Goal: Task Accomplishment & Management: Complete application form

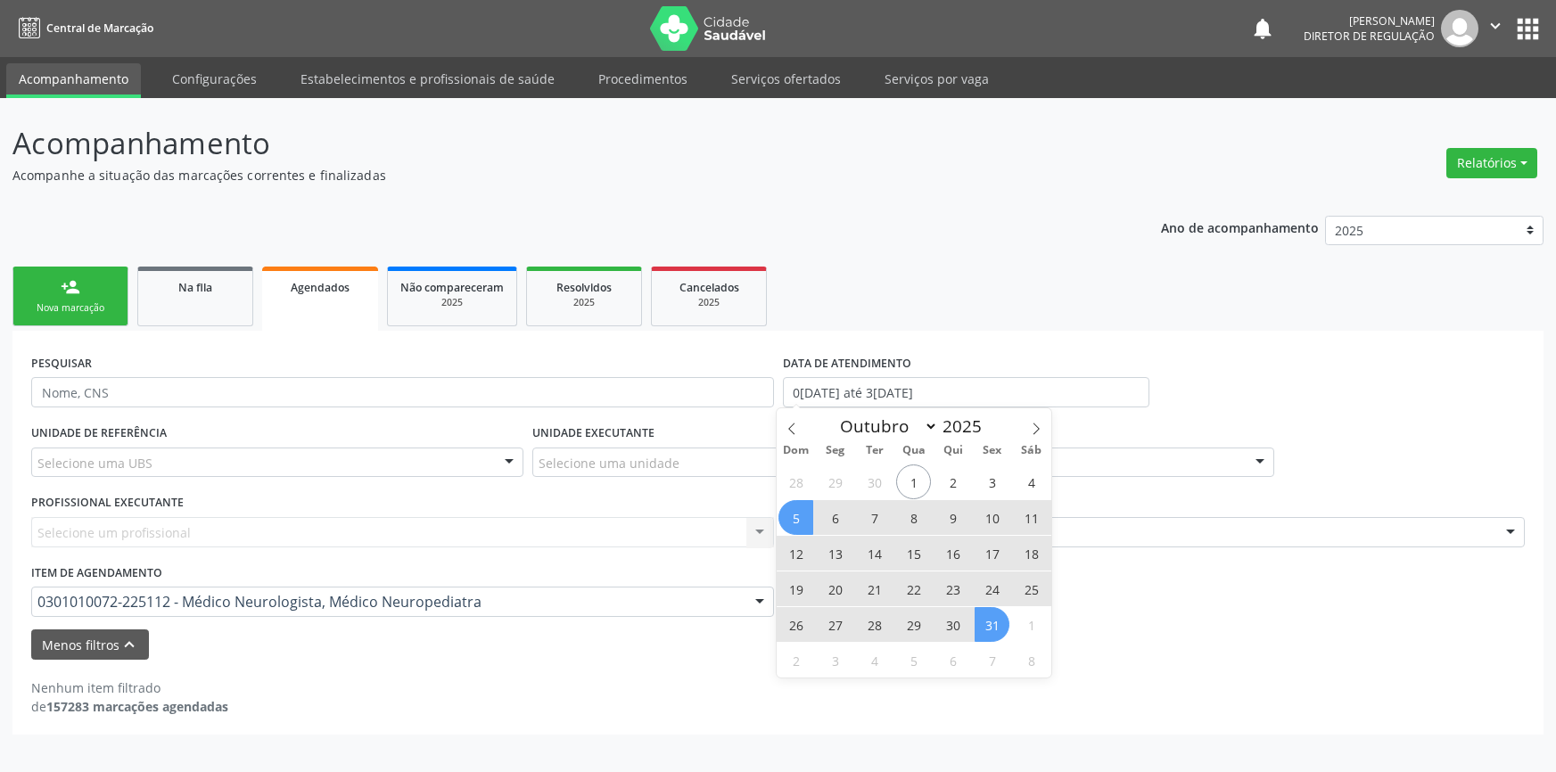
select select "9"
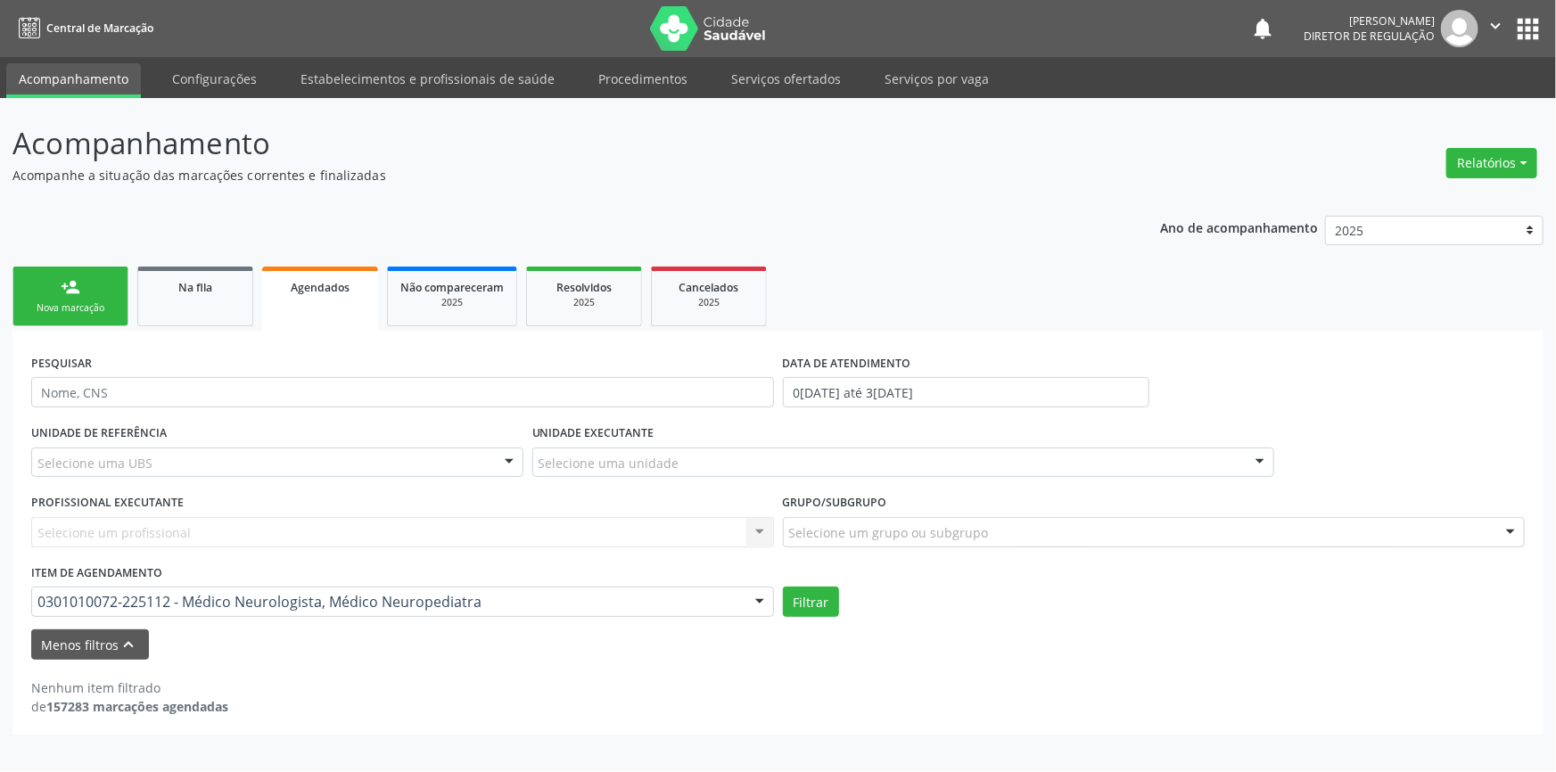
click at [81, 284] on link "person_add Nova marcação" at bounding box center [70, 297] width 116 height 60
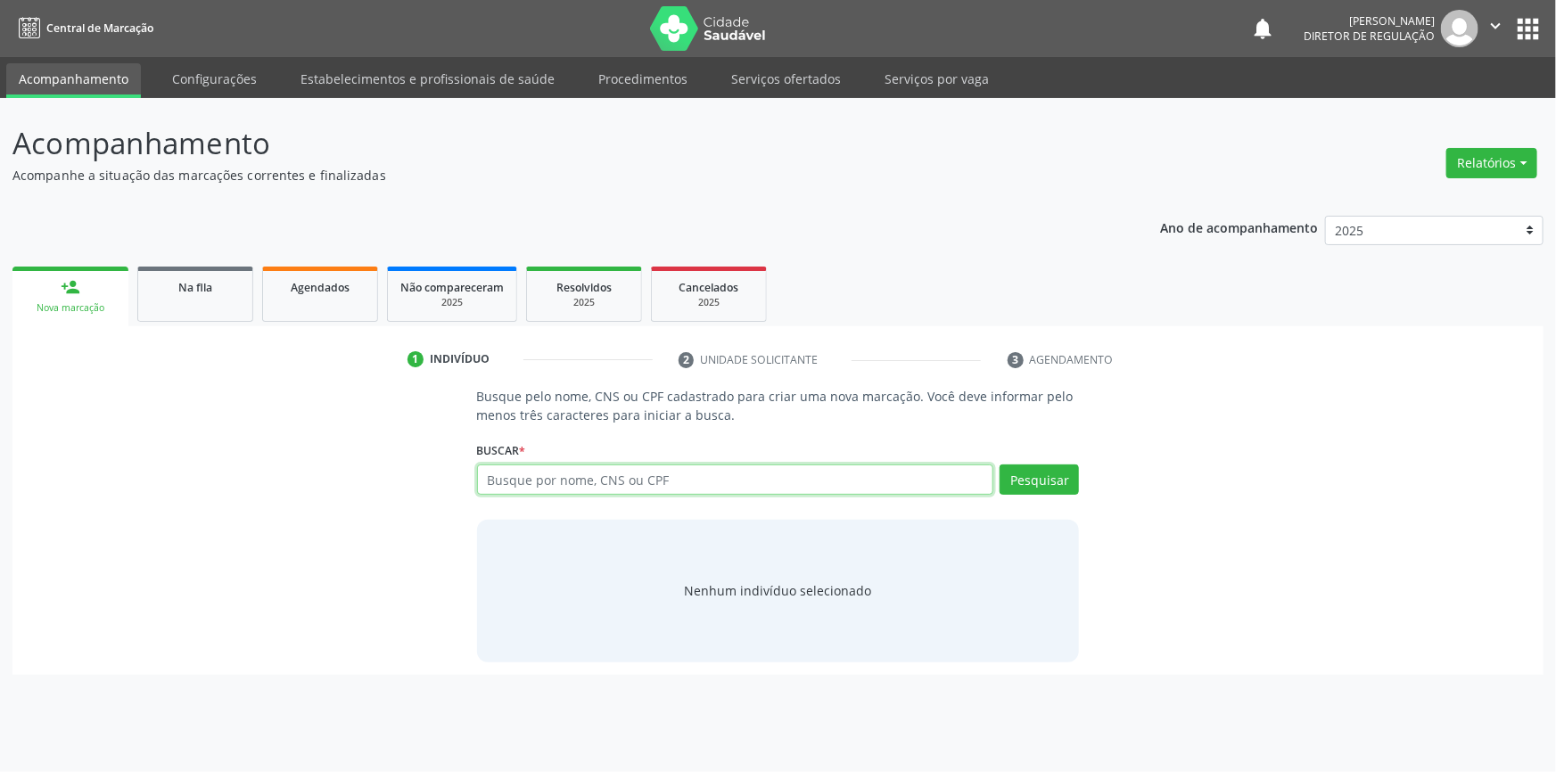
click at [606, 488] on input "text" at bounding box center [735, 480] width 517 height 30
paste input "M54.5"
drag, startPoint x: 704, startPoint y: 473, endPoint x: 259, endPoint y: 15, distance: 639.4
click at [103, 441] on div "Busque pelo nome, CNS ou CPF cadastrado para criar uma nova marcação. Você deve…" at bounding box center [778, 524] width 1506 height 275
paste input "705709400422430"
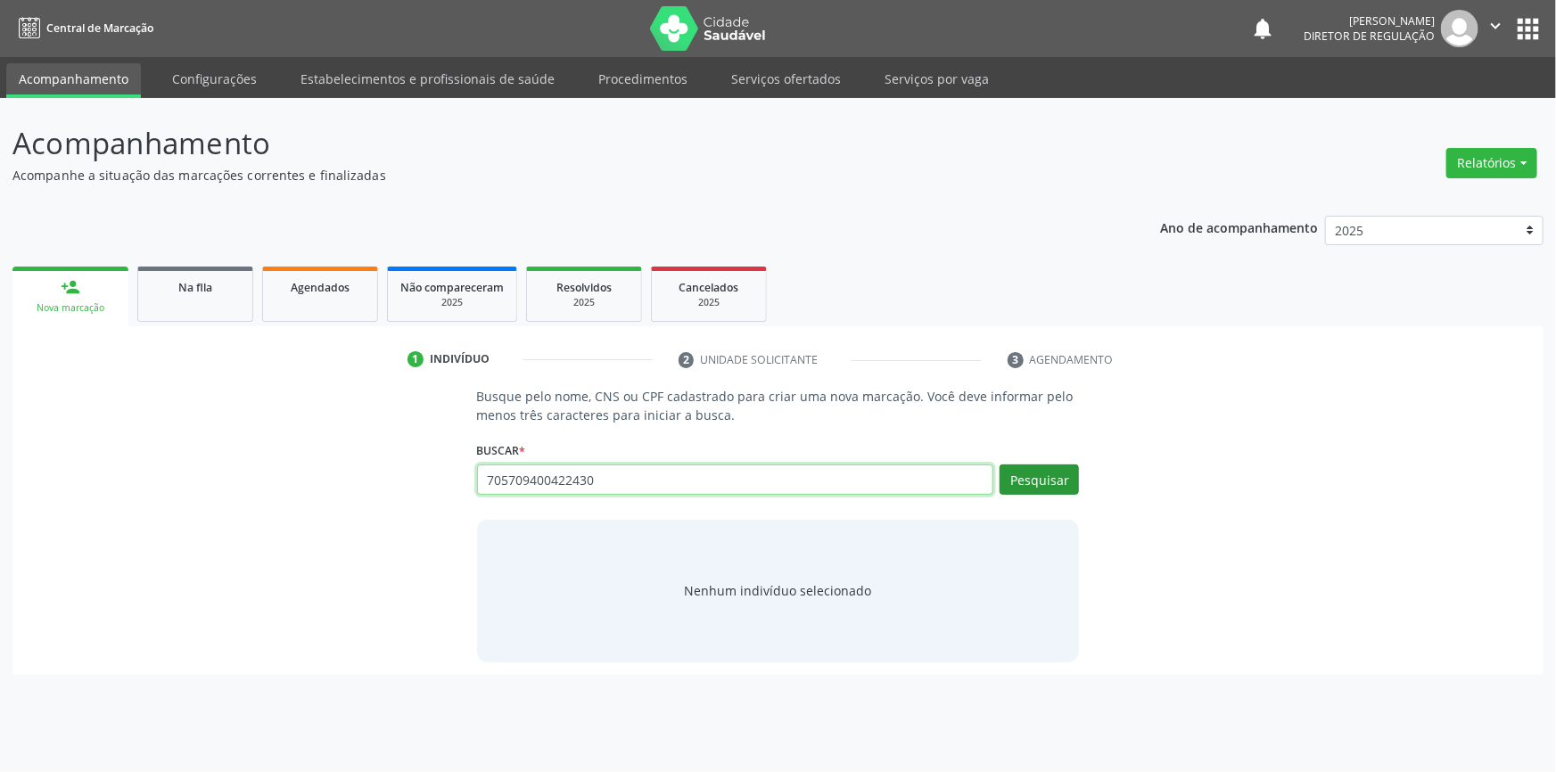
type input "705709400422430"
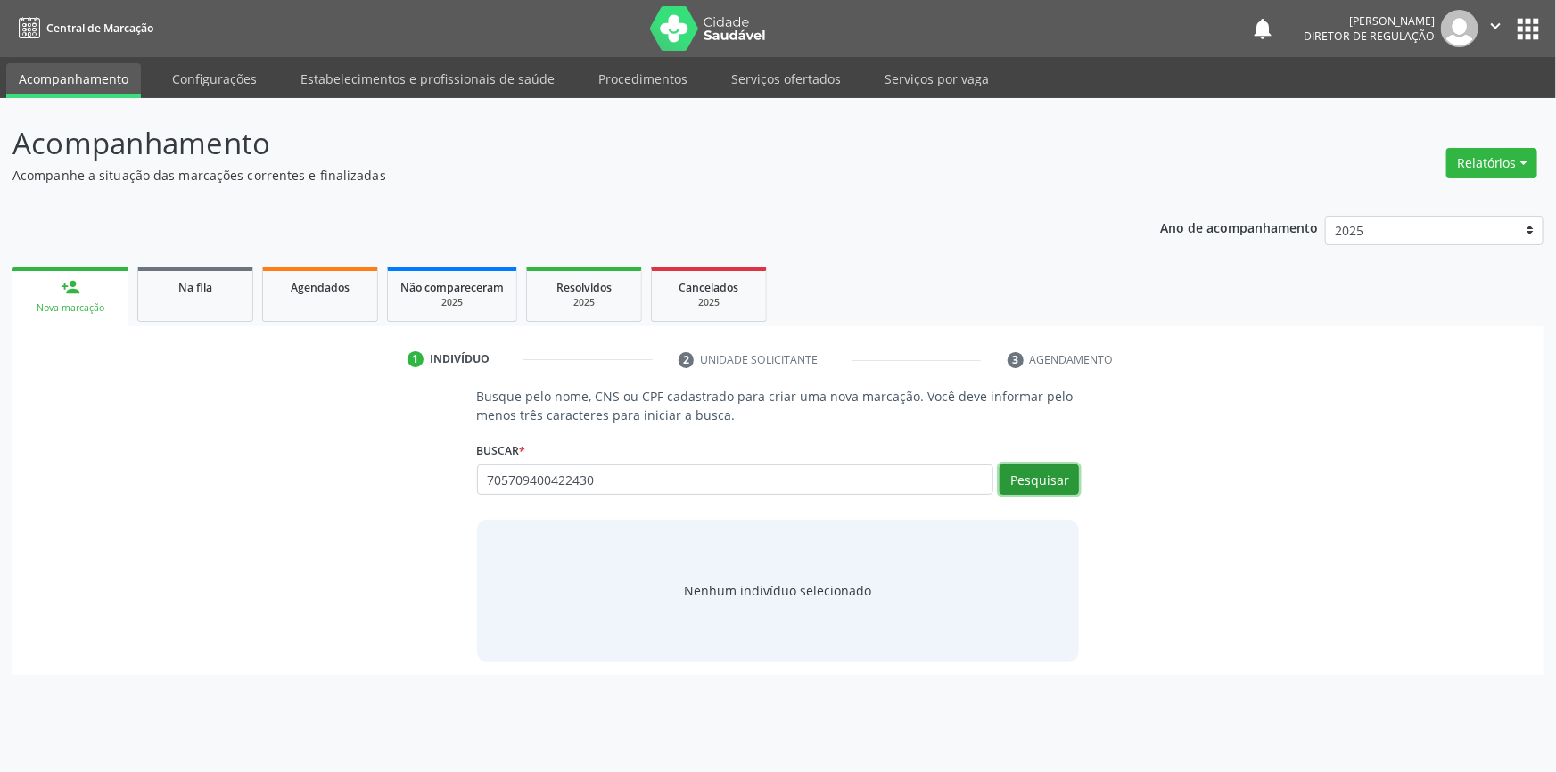
click at [1020, 481] on button "Pesquisar" at bounding box center [1039, 480] width 79 height 30
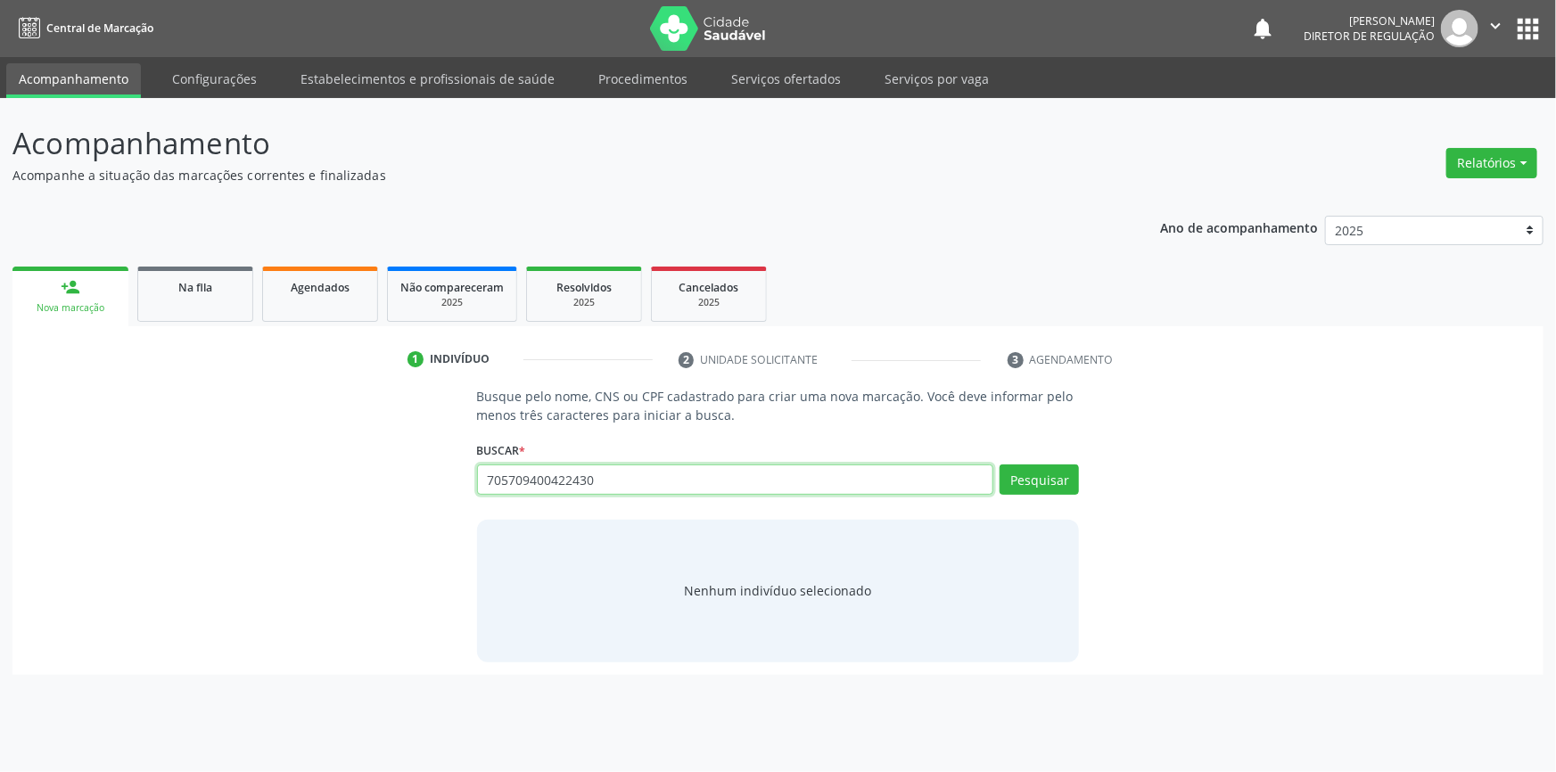
drag, startPoint x: 731, startPoint y: 480, endPoint x: 761, endPoint y: 475, distance: 30.6
click at [737, 477] on input "705709400422430" at bounding box center [735, 480] width 517 height 30
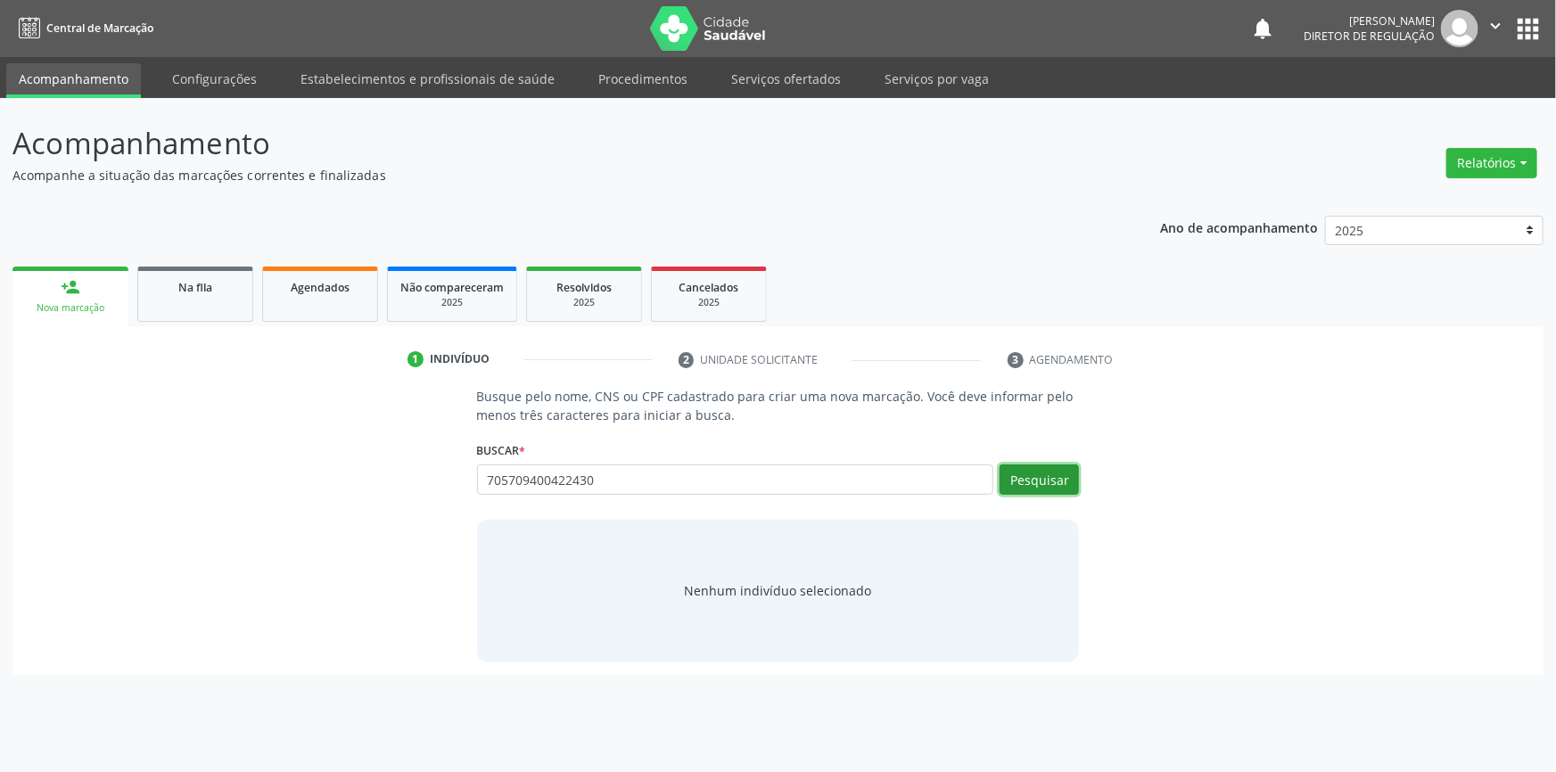
click at [1049, 481] on button "Pesquisar" at bounding box center [1039, 480] width 79 height 30
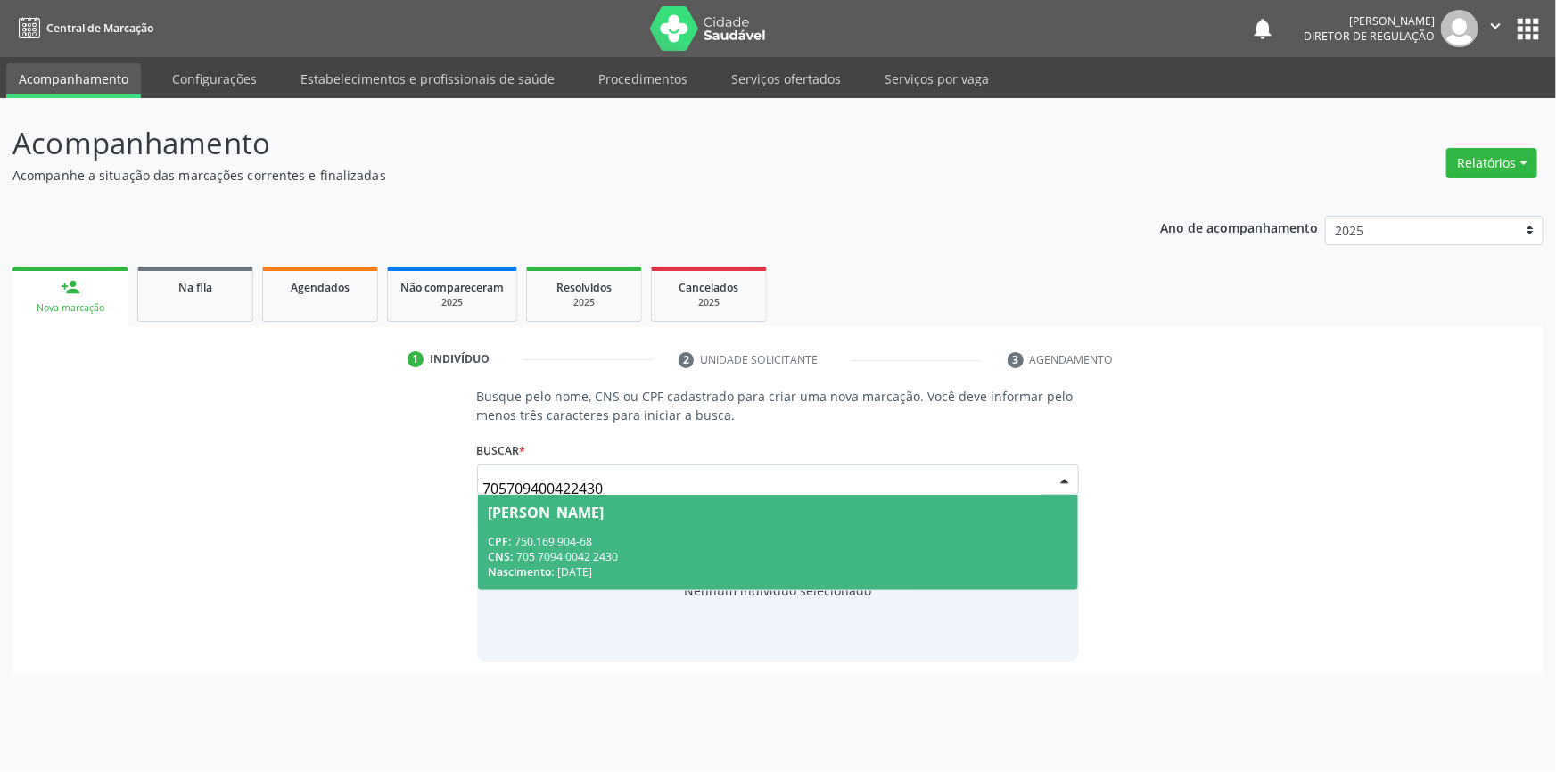
click at [654, 523] on span "[PERSON_NAME] CPF: 750.169.904-68 CNS: 705 7094 0042 2430 Nascimento: [DATE]" at bounding box center [778, 542] width 601 height 95
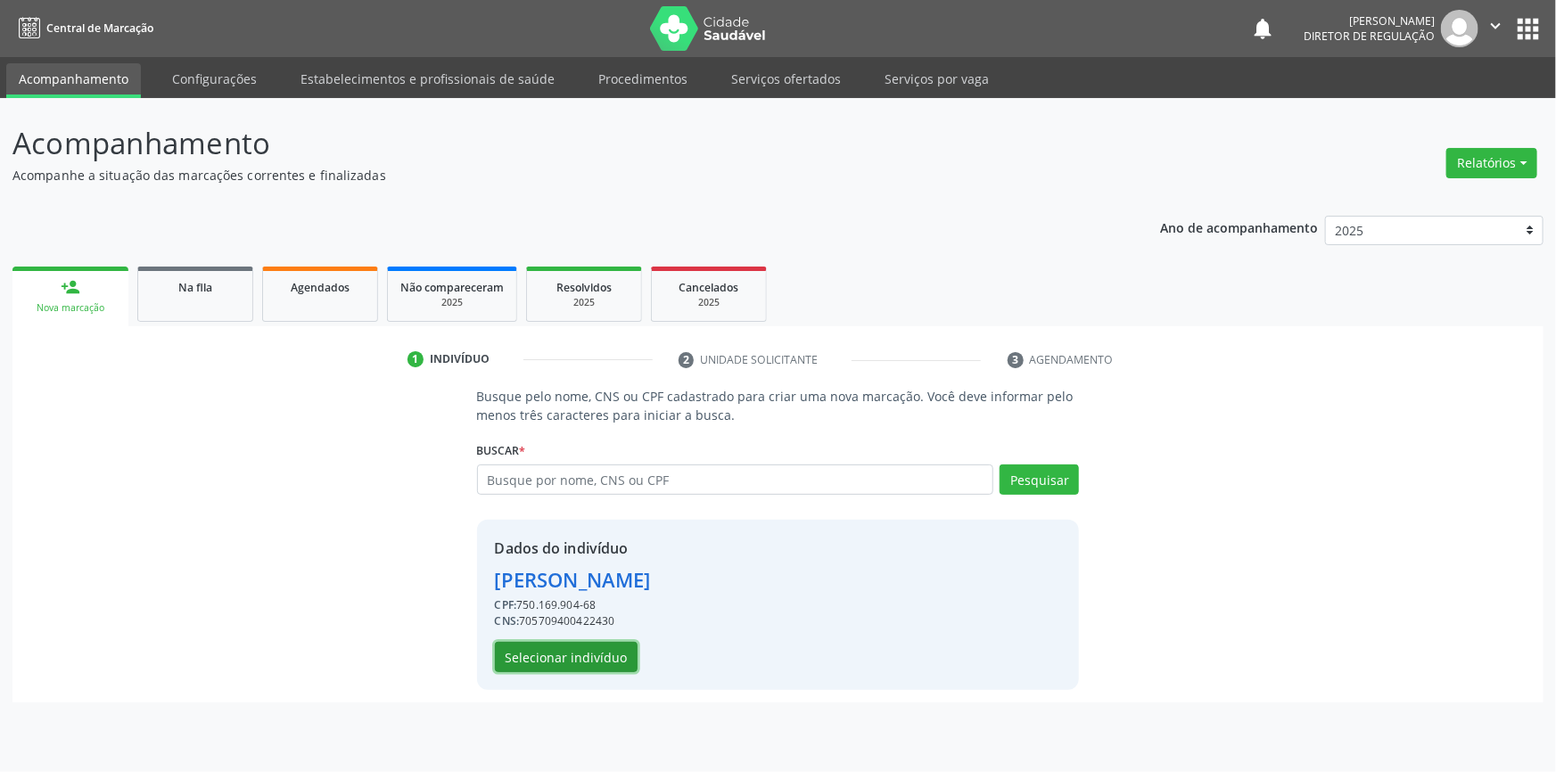
click at [542, 660] on button "Selecionar indivíduo" at bounding box center [566, 657] width 143 height 30
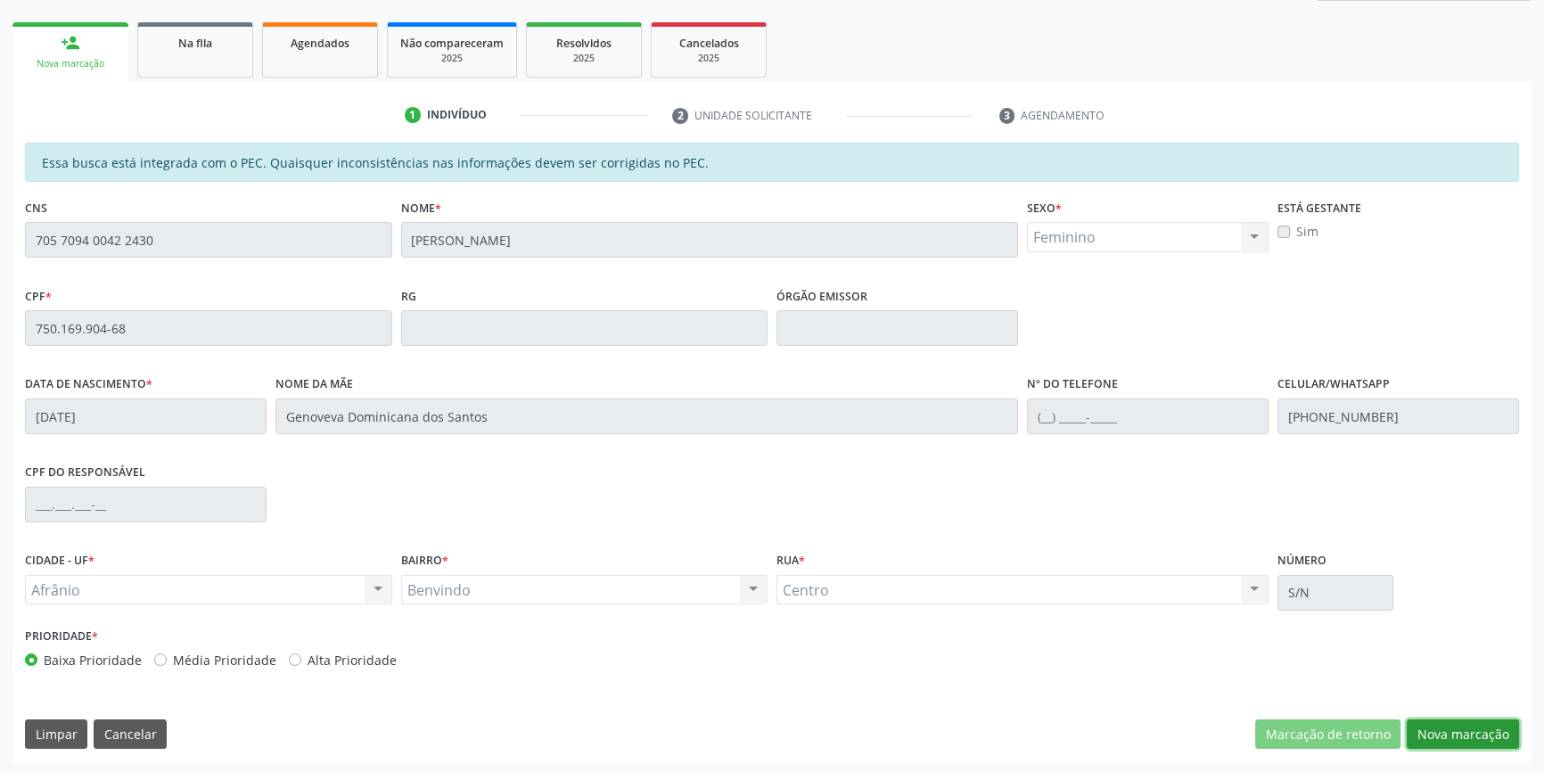
click at [1418, 728] on button "Nova marcação" at bounding box center [1463, 735] width 112 height 30
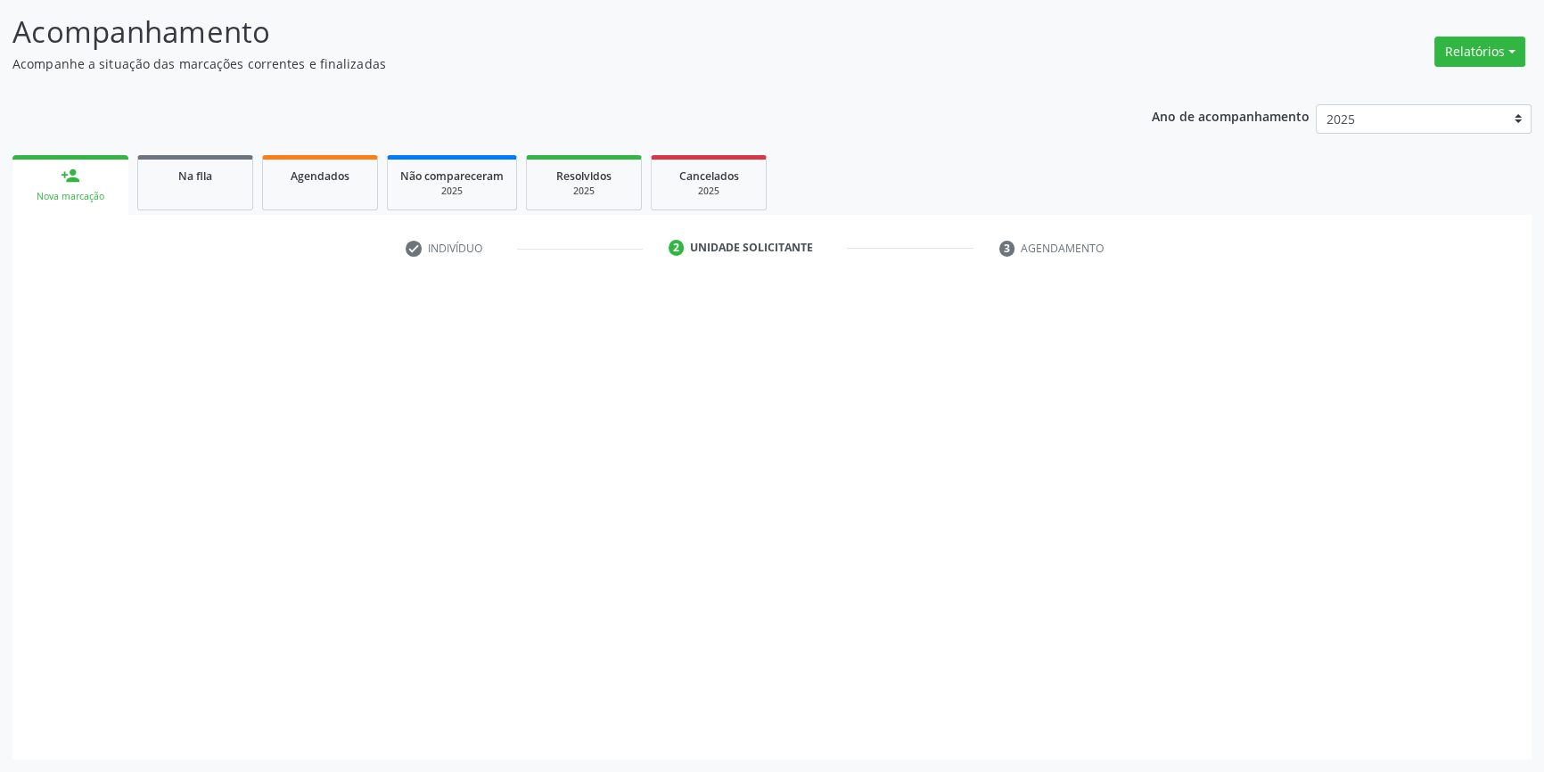
scroll to position [110, 0]
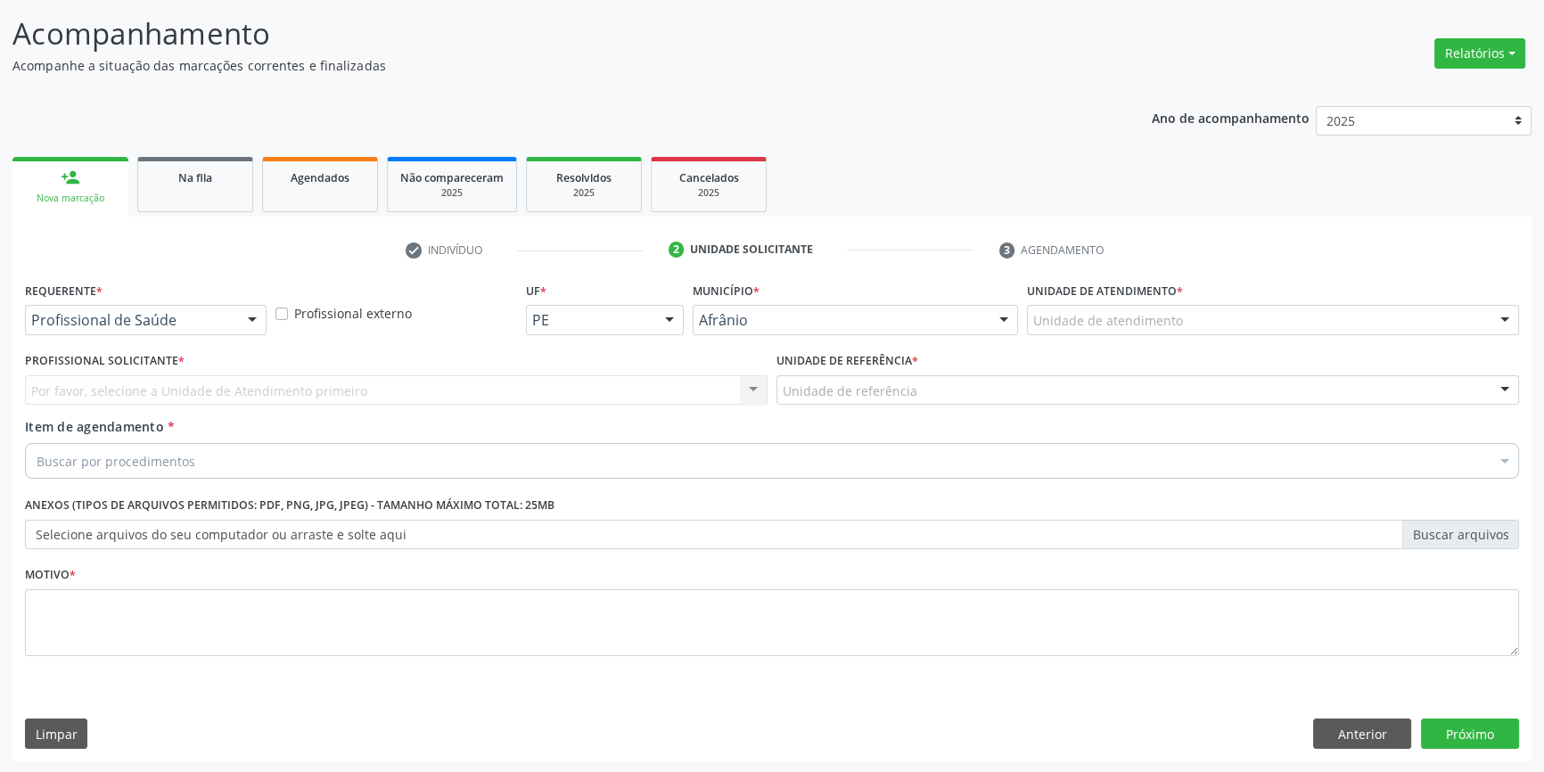
click at [1133, 305] on div "Unidade de atendimento" at bounding box center [1273, 320] width 492 height 30
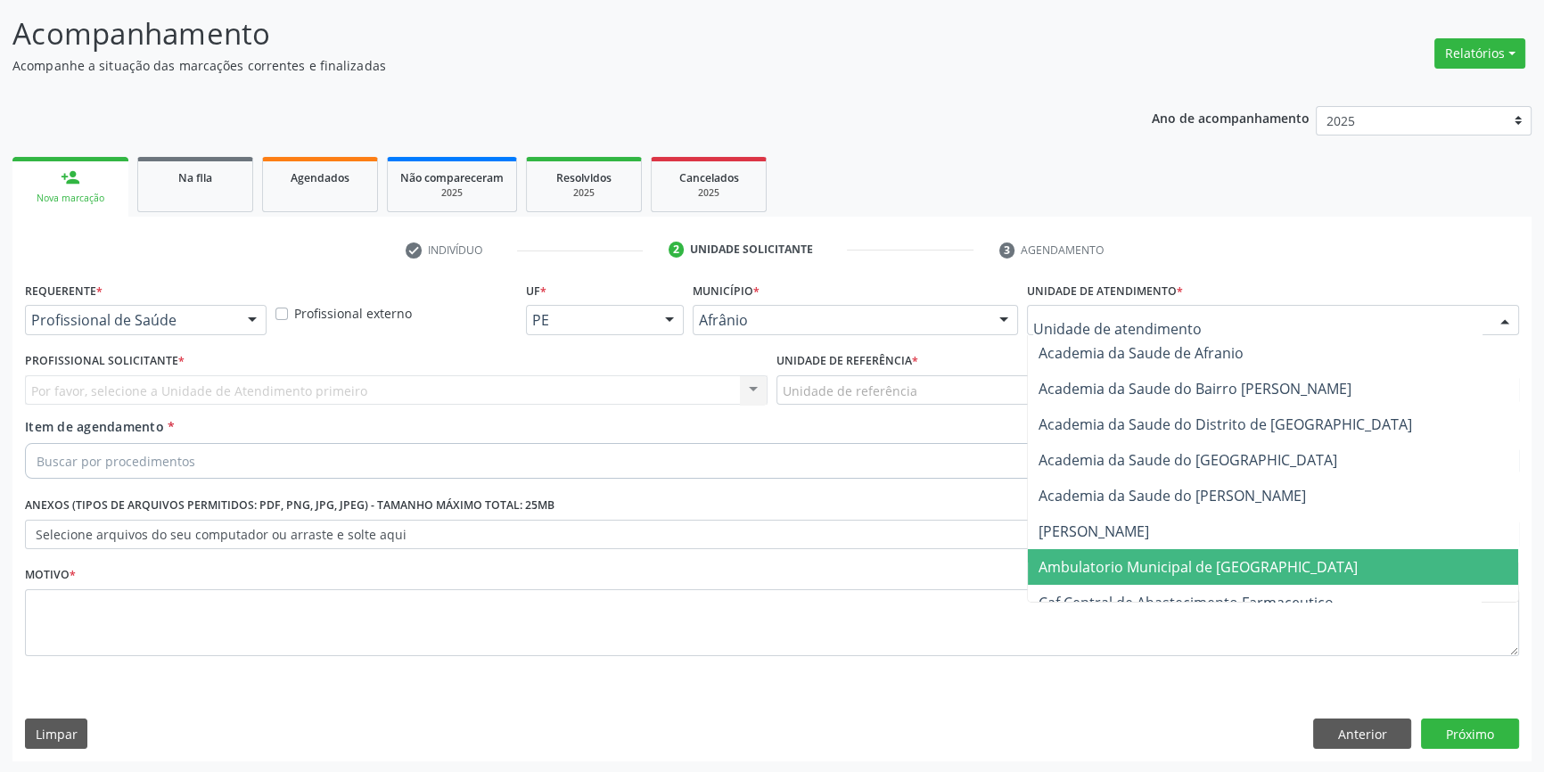
click at [1115, 559] on span "Ambulatorio Municipal de [GEOGRAPHIC_DATA]" at bounding box center [1198, 567] width 319 height 20
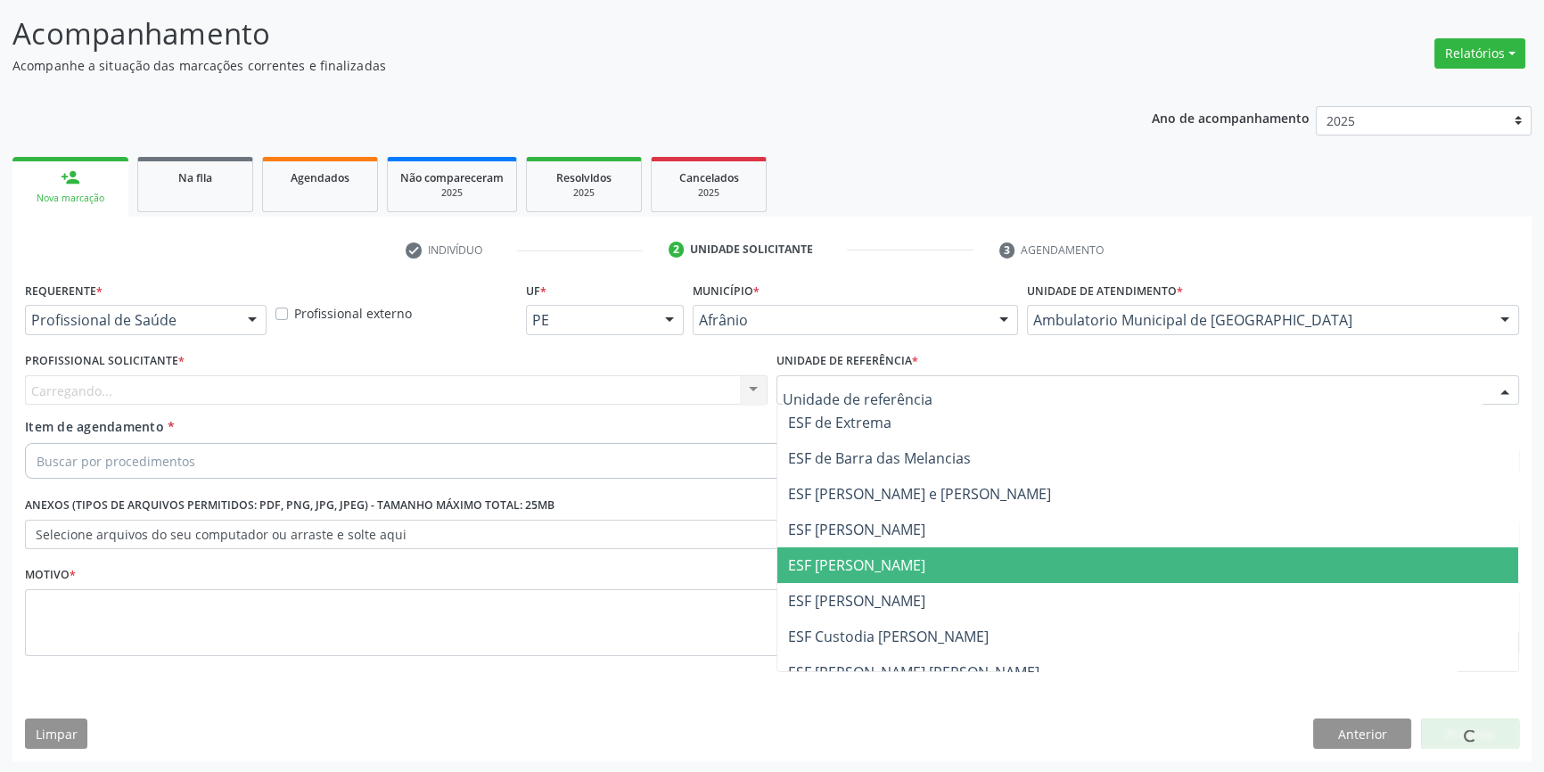
click at [891, 561] on span "ESF [PERSON_NAME]" at bounding box center [856, 566] width 137 height 20
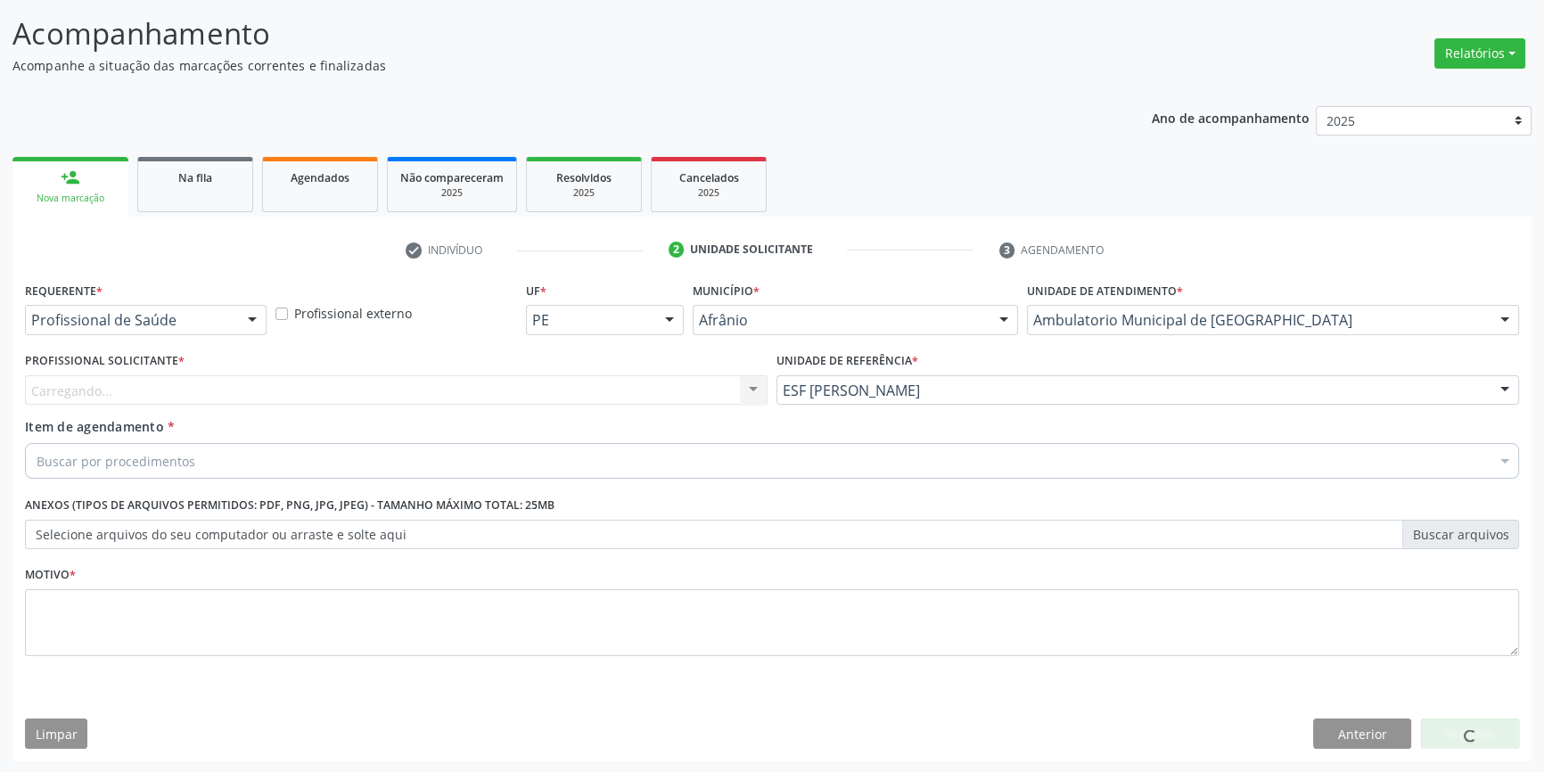
click at [629, 386] on div "Carregando... Nenhum resultado encontrado para: " " Não há nenhuma opção para s…" at bounding box center [396, 390] width 743 height 30
click at [616, 393] on div "Carregando... Nenhum resultado encontrado para: " " Não há nenhuma opção para s…" at bounding box center [396, 390] width 743 height 30
click at [351, 391] on div "Profissional solicitante" at bounding box center [396, 390] width 743 height 30
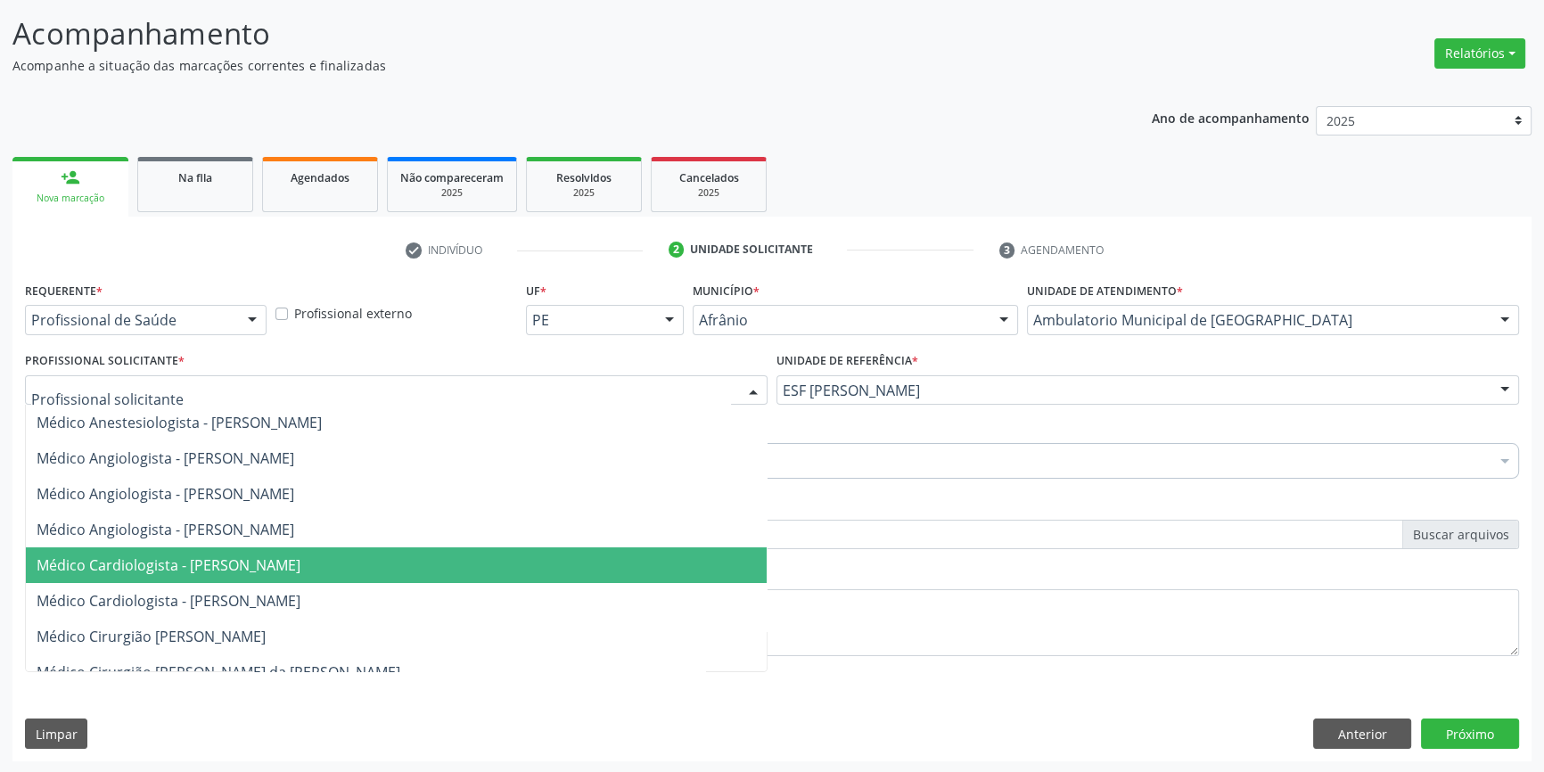
click at [290, 562] on span "Médico Cardiologista - [PERSON_NAME]" at bounding box center [169, 566] width 264 height 20
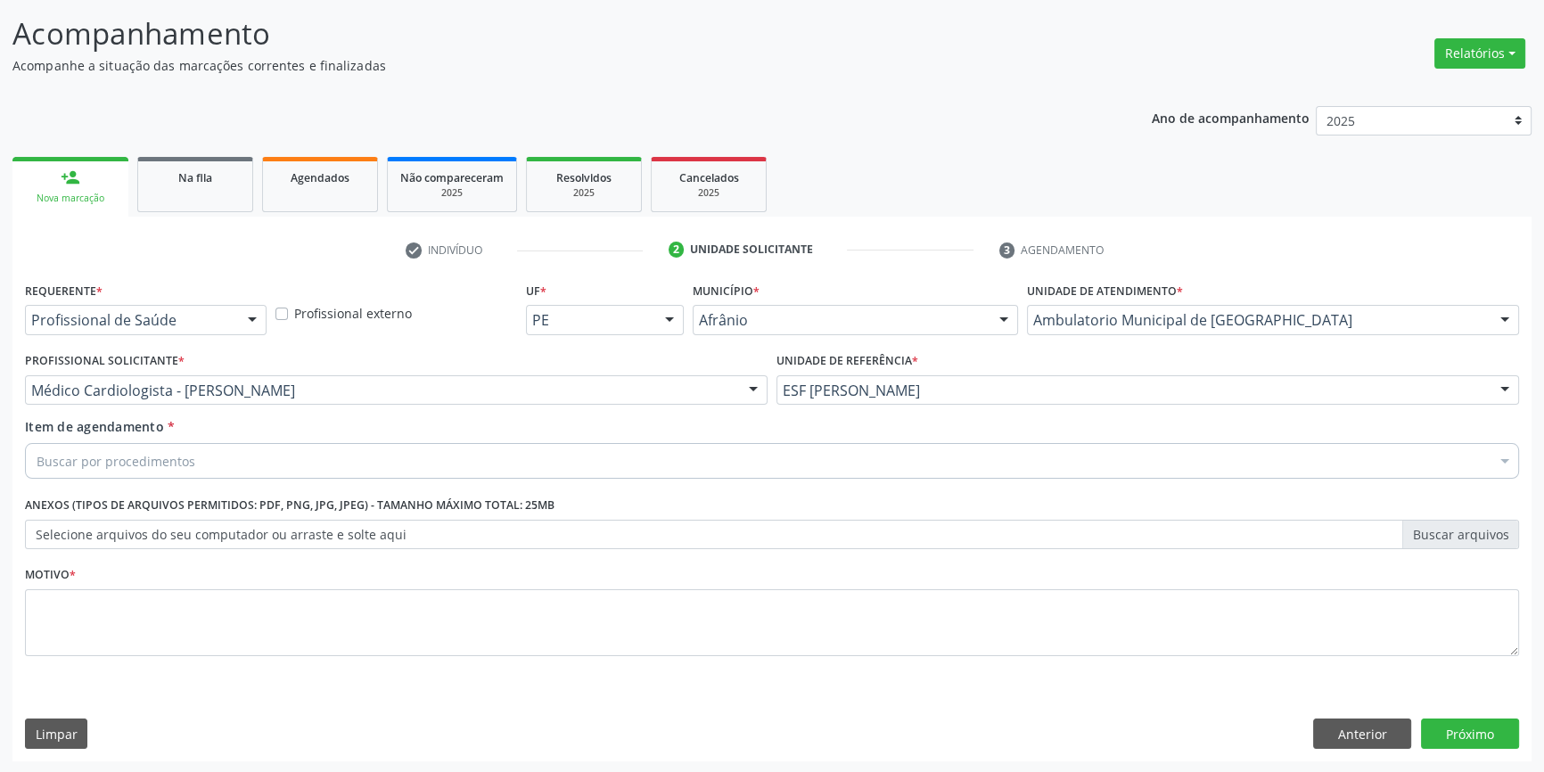
click at [204, 464] on div "Buscar por procedimentos" at bounding box center [772, 461] width 1494 height 36
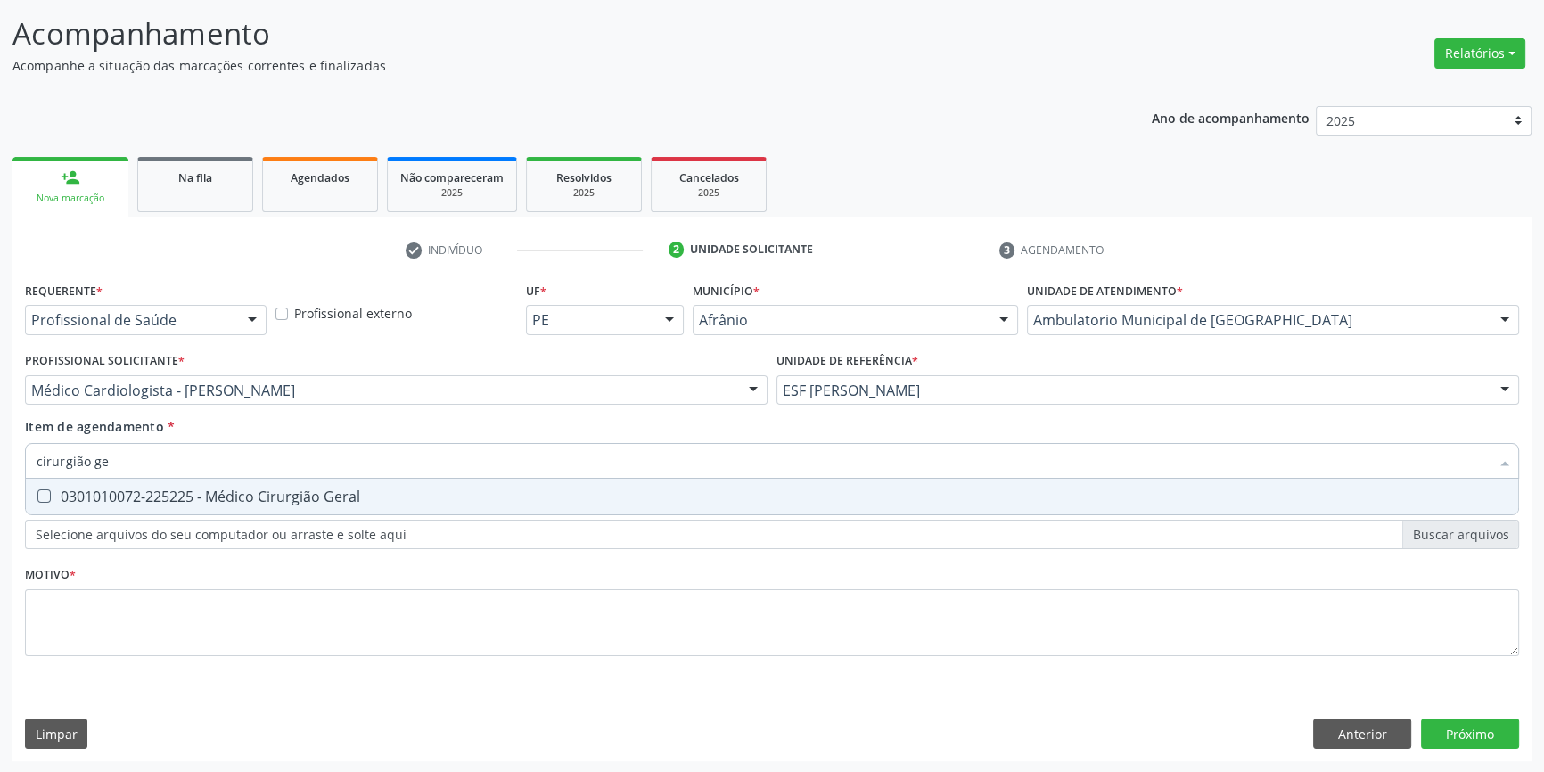
type input "cirurgião ger"
click at [204, 490] on div "0301010072-225225 - Médico Cirurgião Geral" at bounding box center [772, 497] width 1471 height 14
checkbox Geral "true"
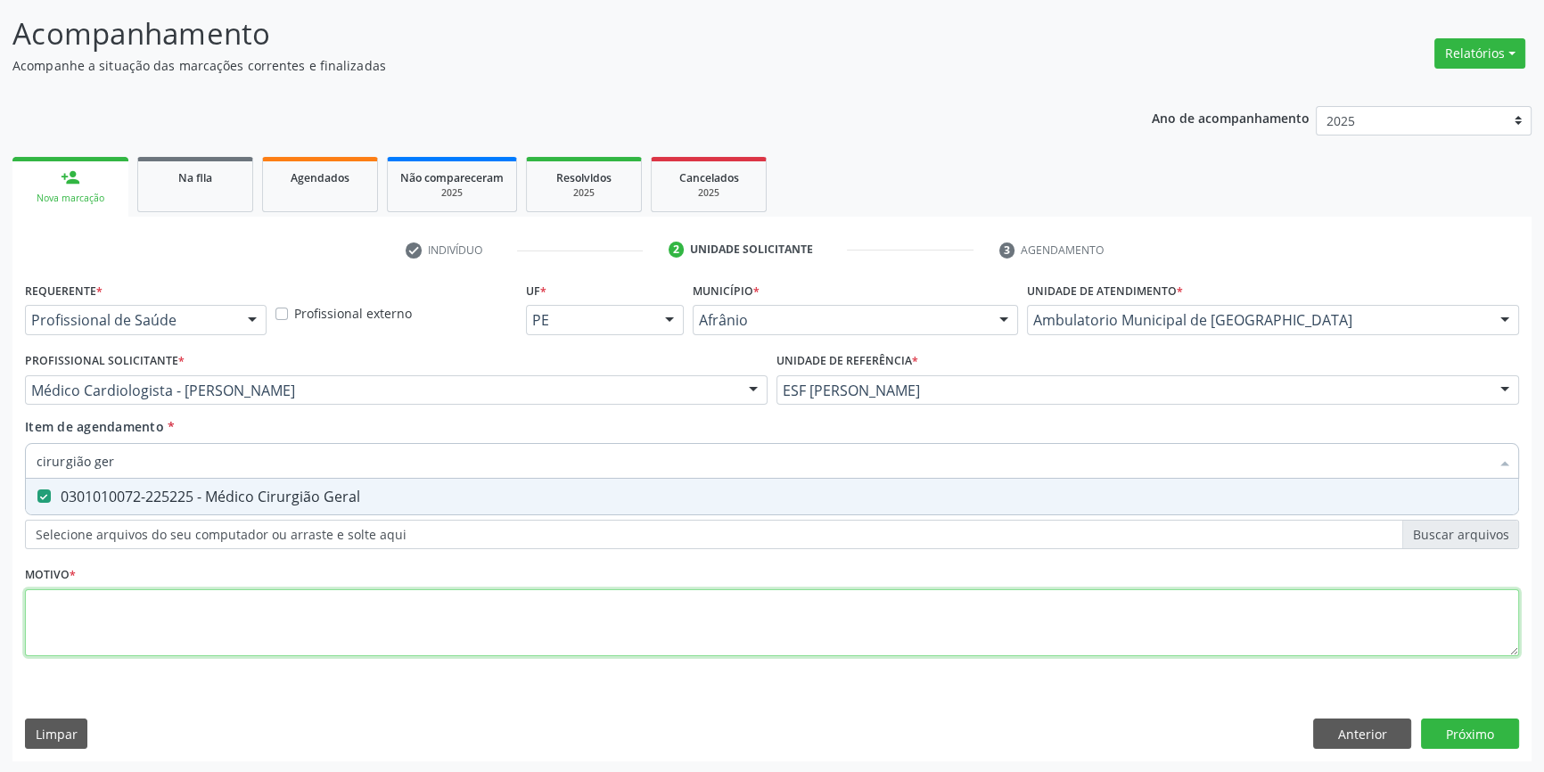
click at [134, 597] on div "Requerente * Profissional de Saúde Profissional de Saúde Paciente Nenhum result…" at bounding box center [772, 479] width 1494 height 404
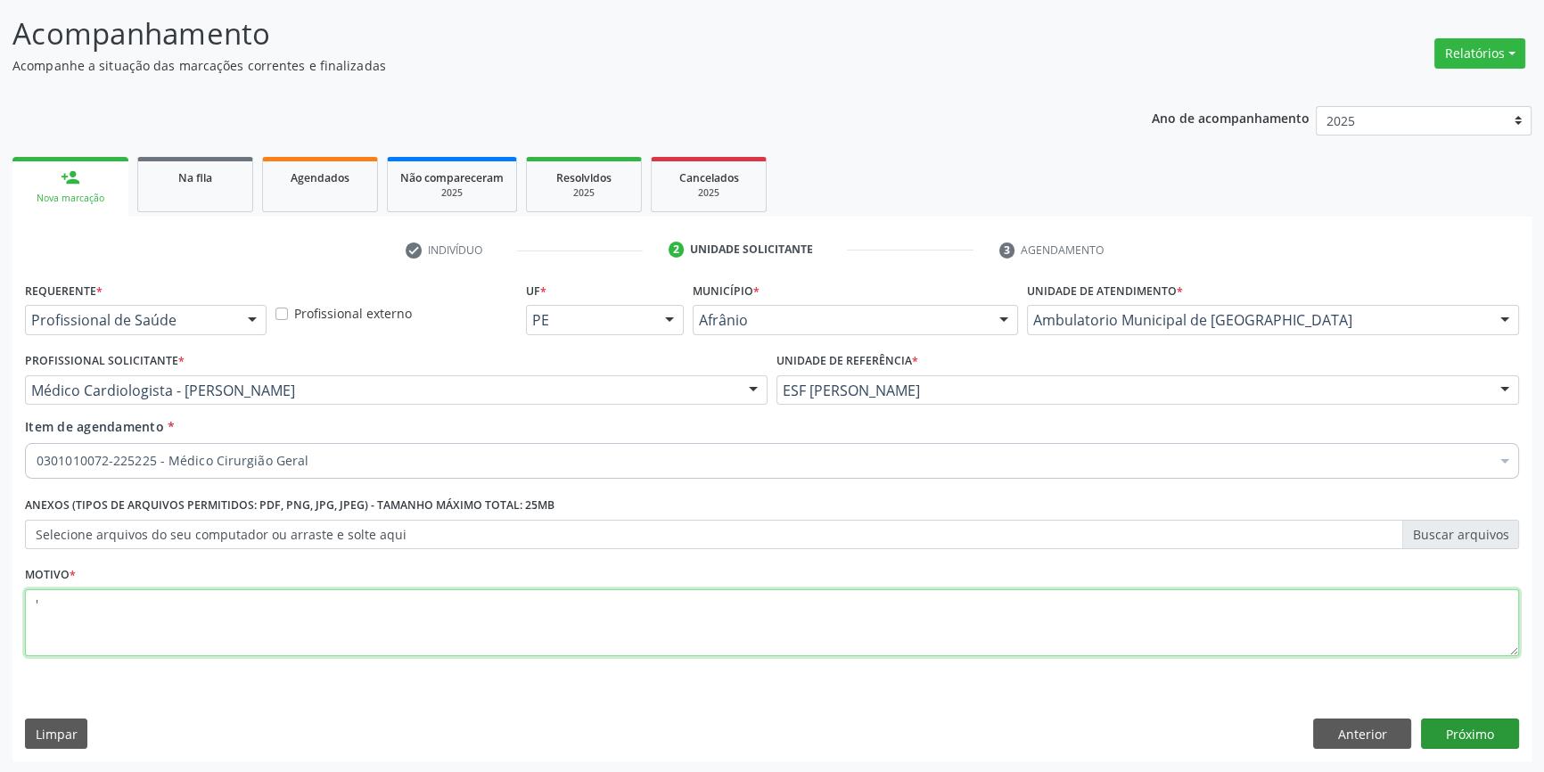
type textarea "'"
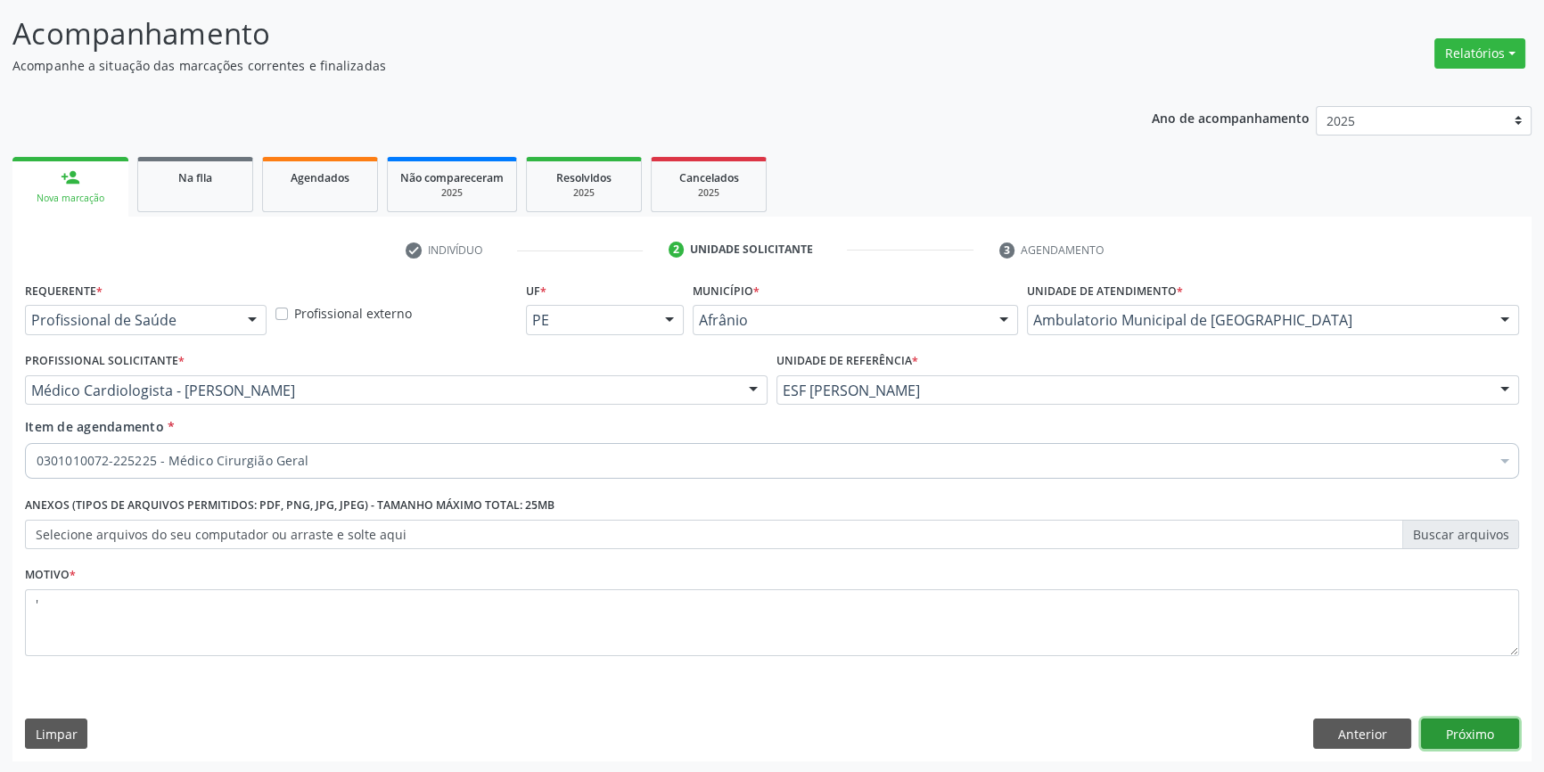
click at [1494, 721] on button "Próximo" at bounding box center [1470, 734] width 98 height 30
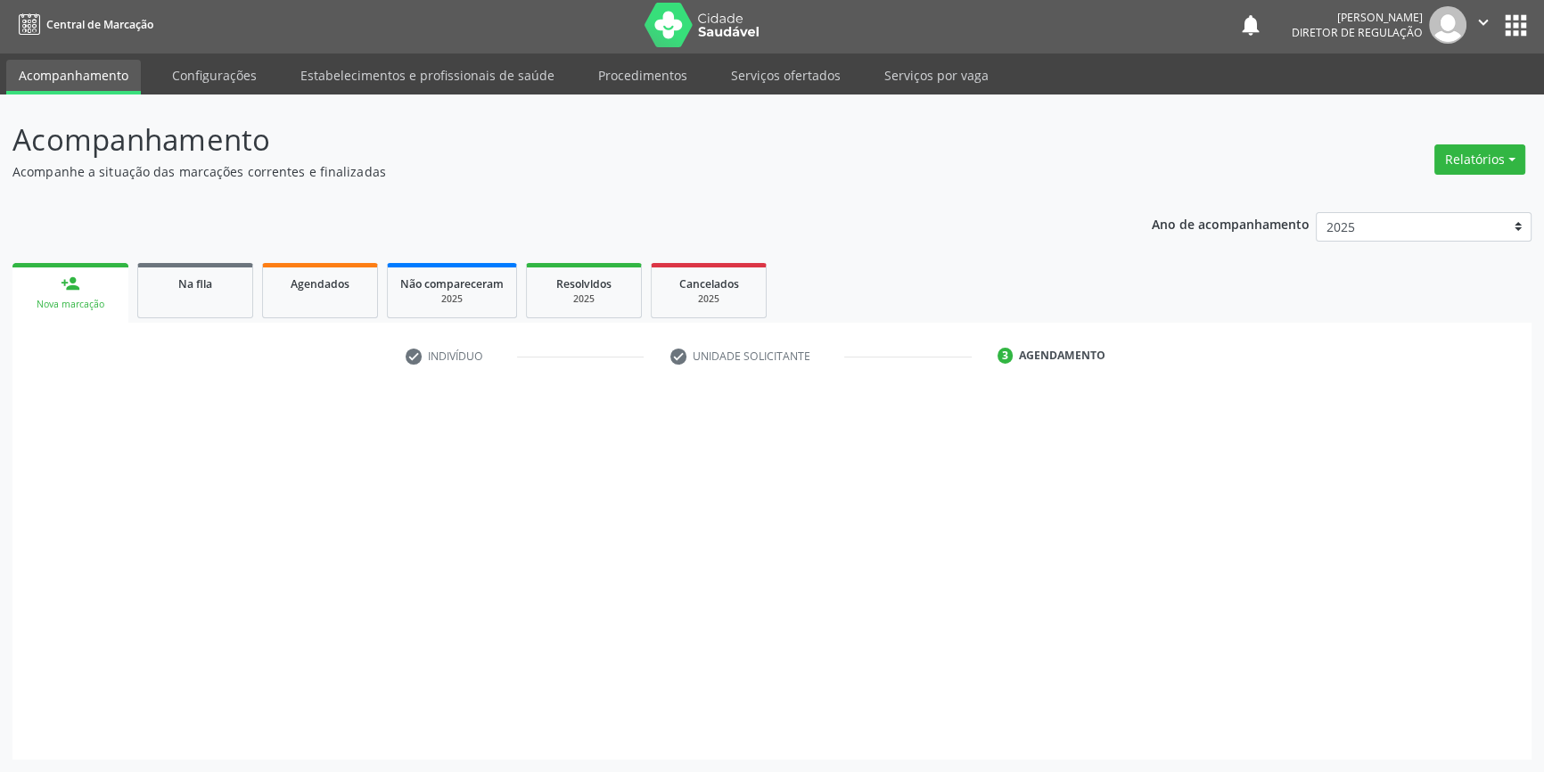
scroll to position [2, 0]
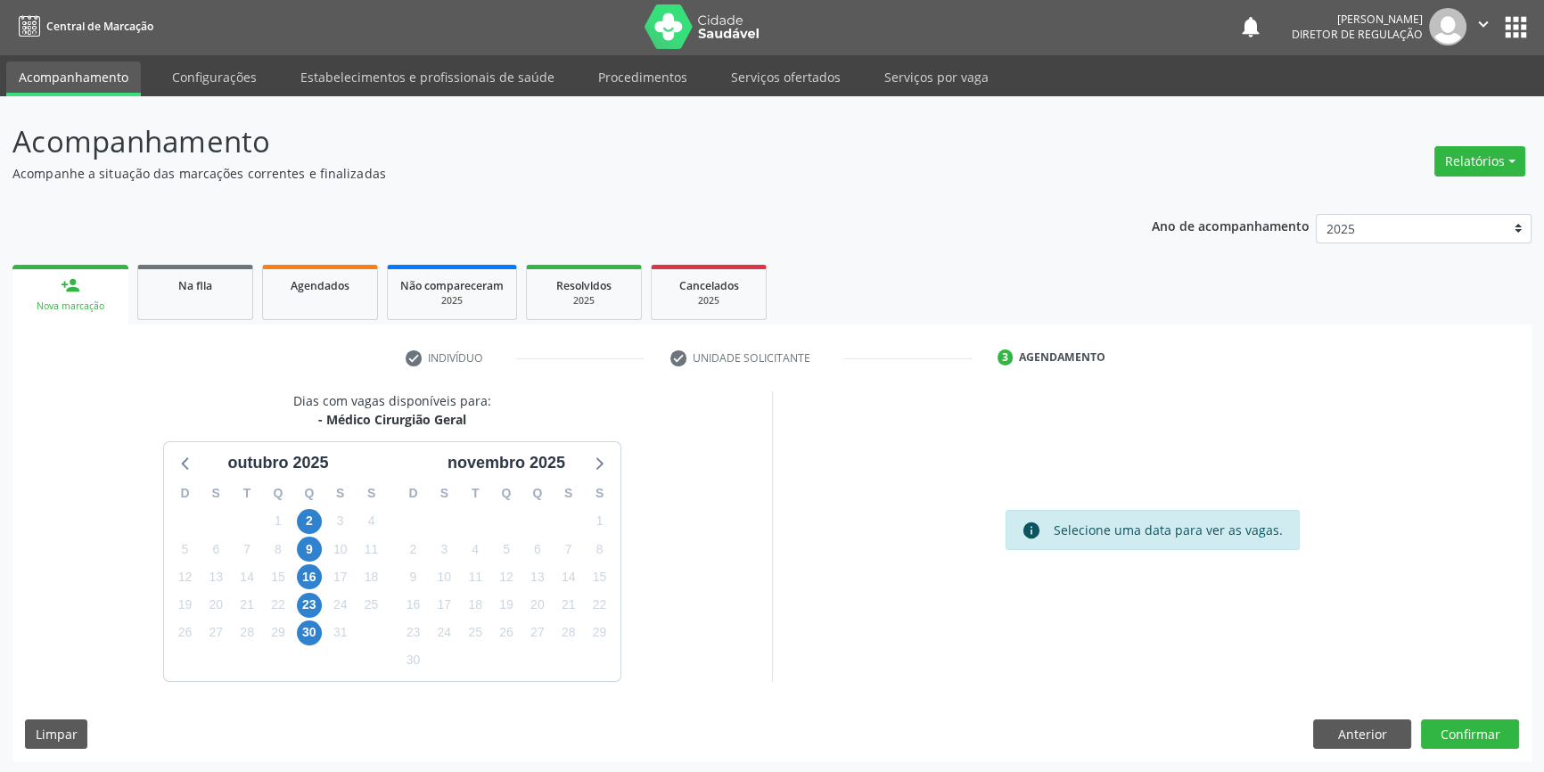
click at [301, 536] on div "9" at bounding box center [309, 550] width 25 height 28
click at [303, 541] on span "9" at bounding box center [309, 549] width 25 height 25
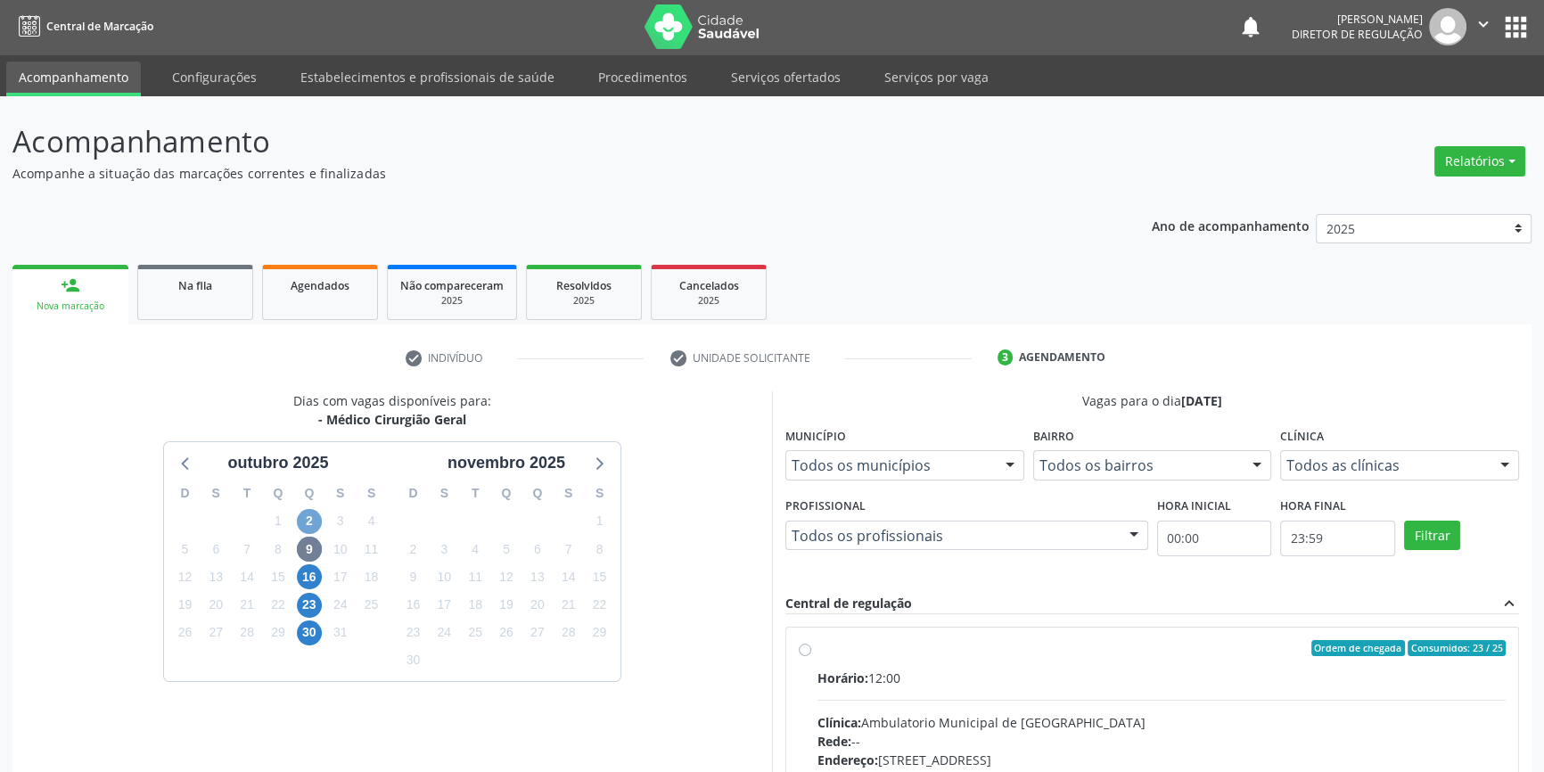
click at [315, 519] on span "2" at bounding box center [309, 521] width 25 height 25
click at [831, 652] on div "Ordem de chegada Consumidos: 24 / 25" at bounding box center [1162, 648] width 688 height 16
click at [811, 652] on input "Ordem de chegada Consumidos: 24 / 25 Horário: 12:00 Clínica: Ambulatorio Munici…" at bounding box center [805, 648] width 12 height 16
radio input "true"
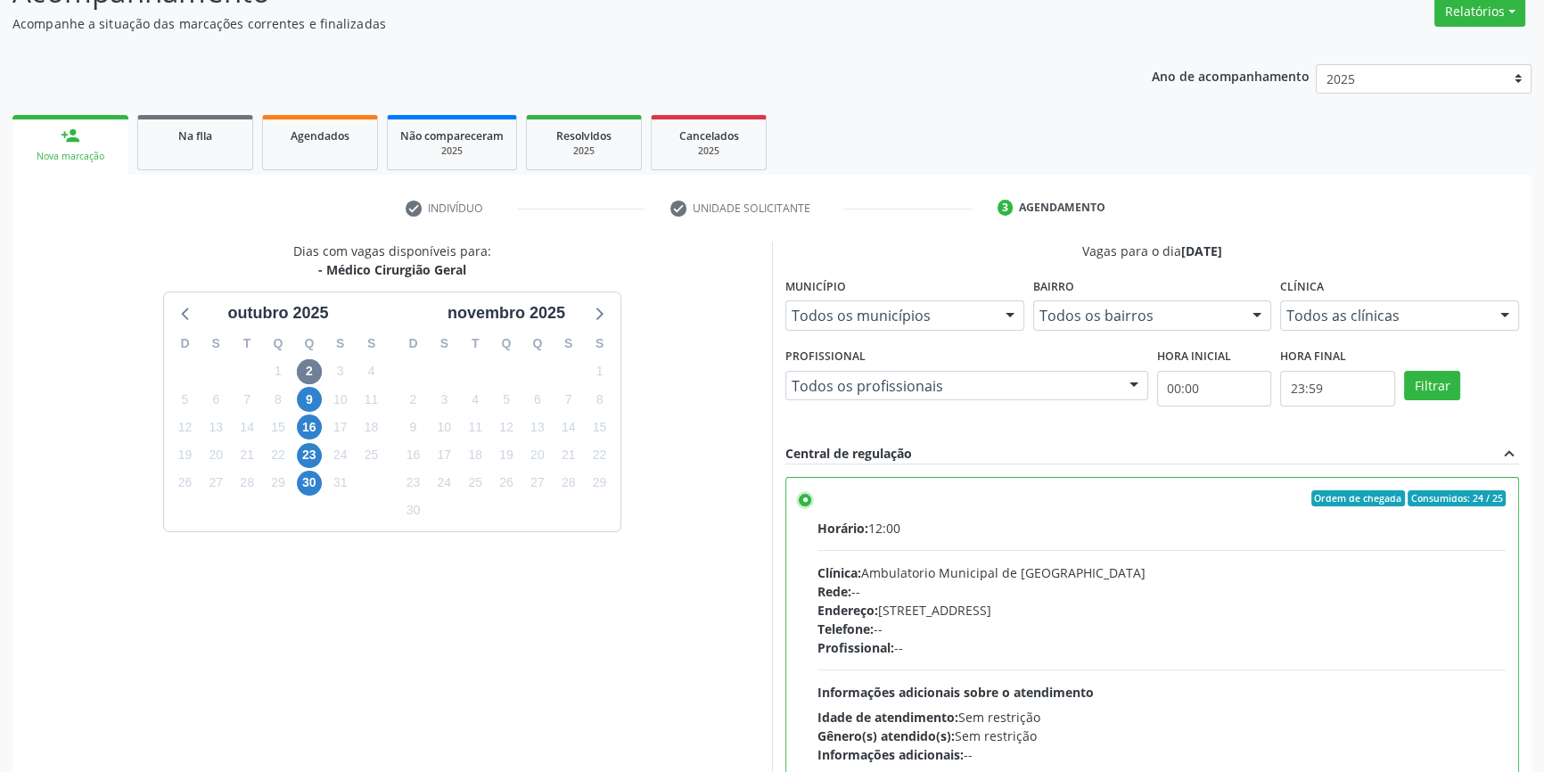
scroll to position [292, 0]
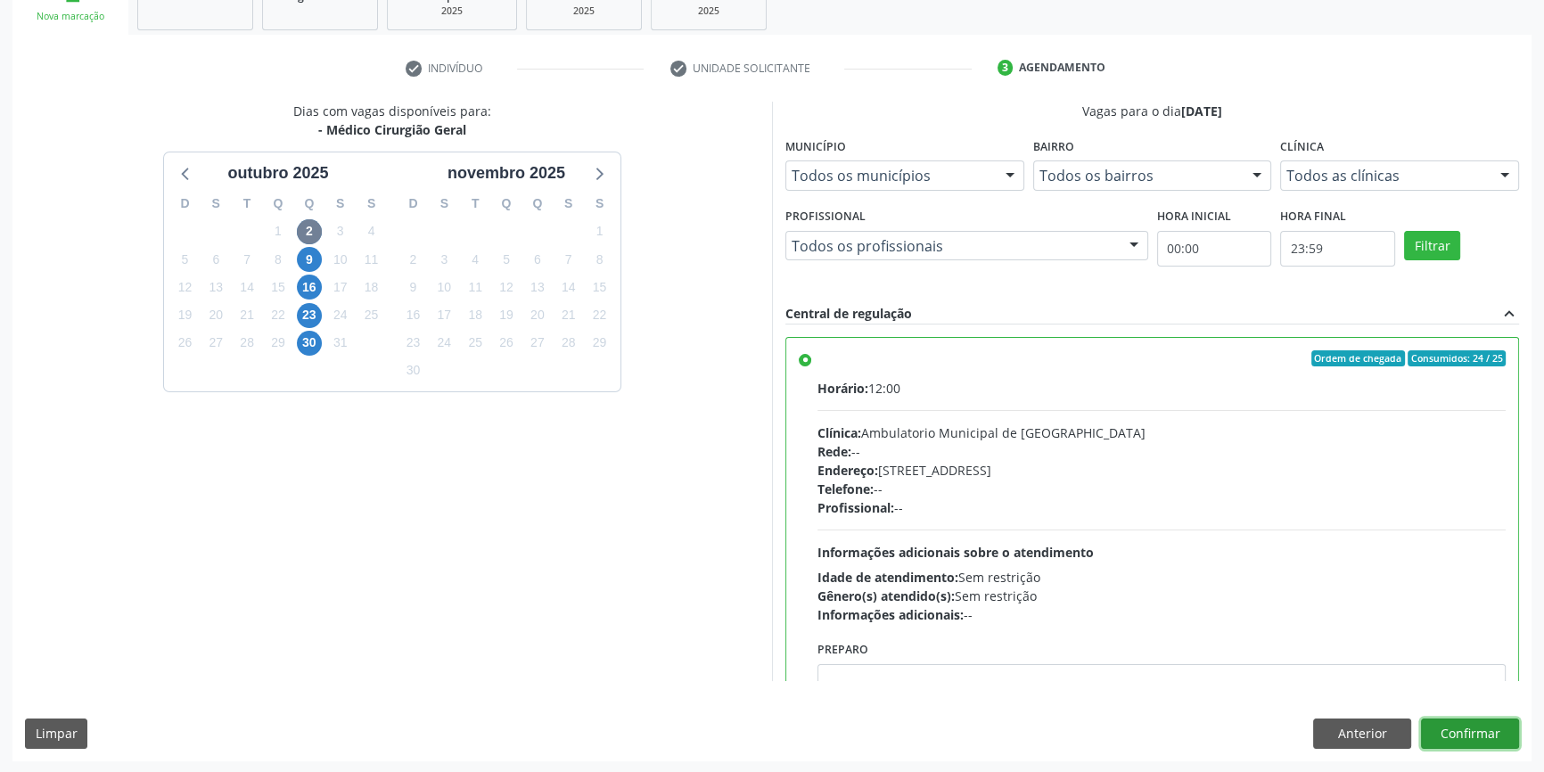
click at [1468, 745] on button "Confirmar" at bounding box center [1470, 734] width 98 height 30
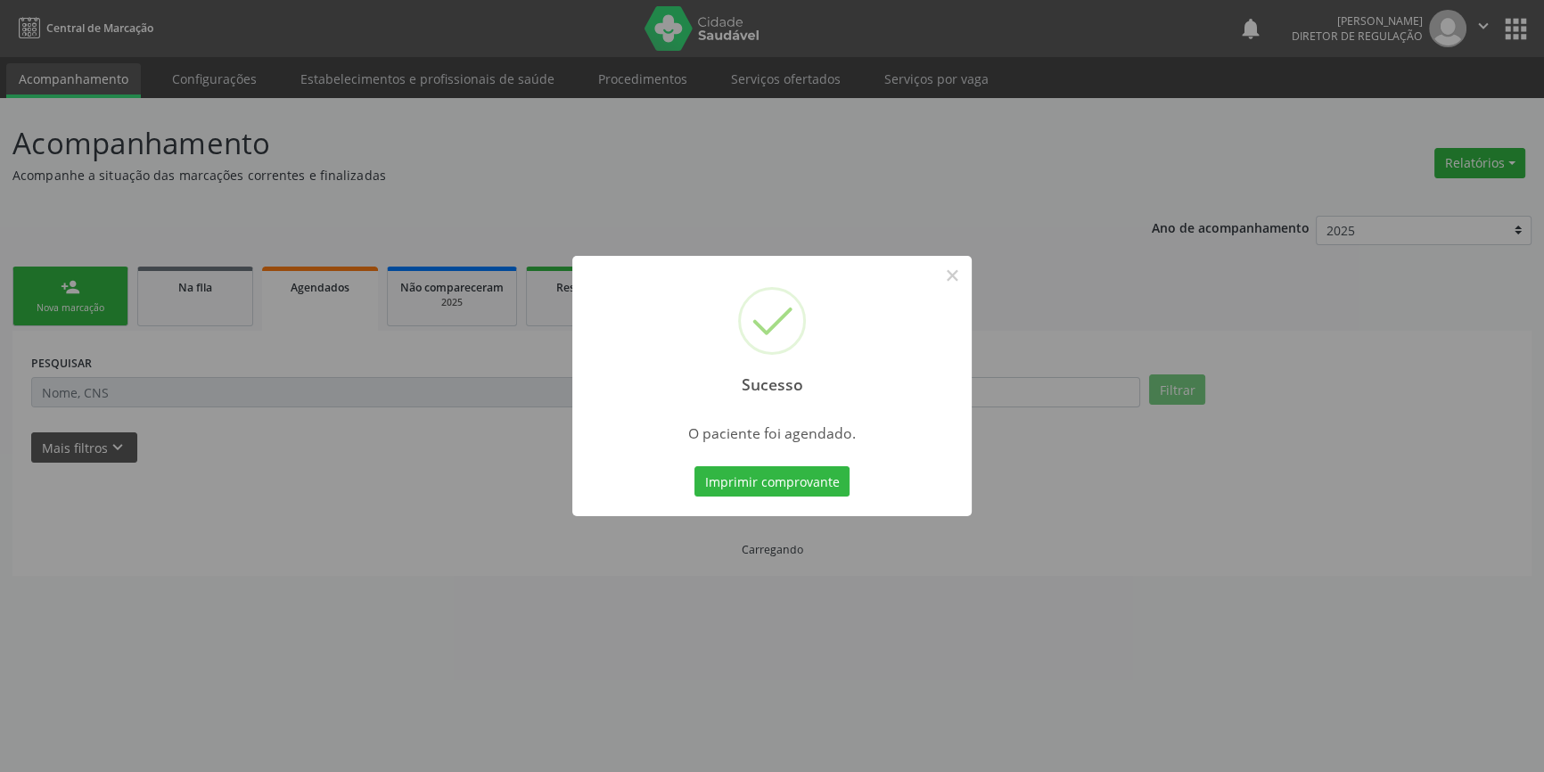
scroll to position [0, 0]
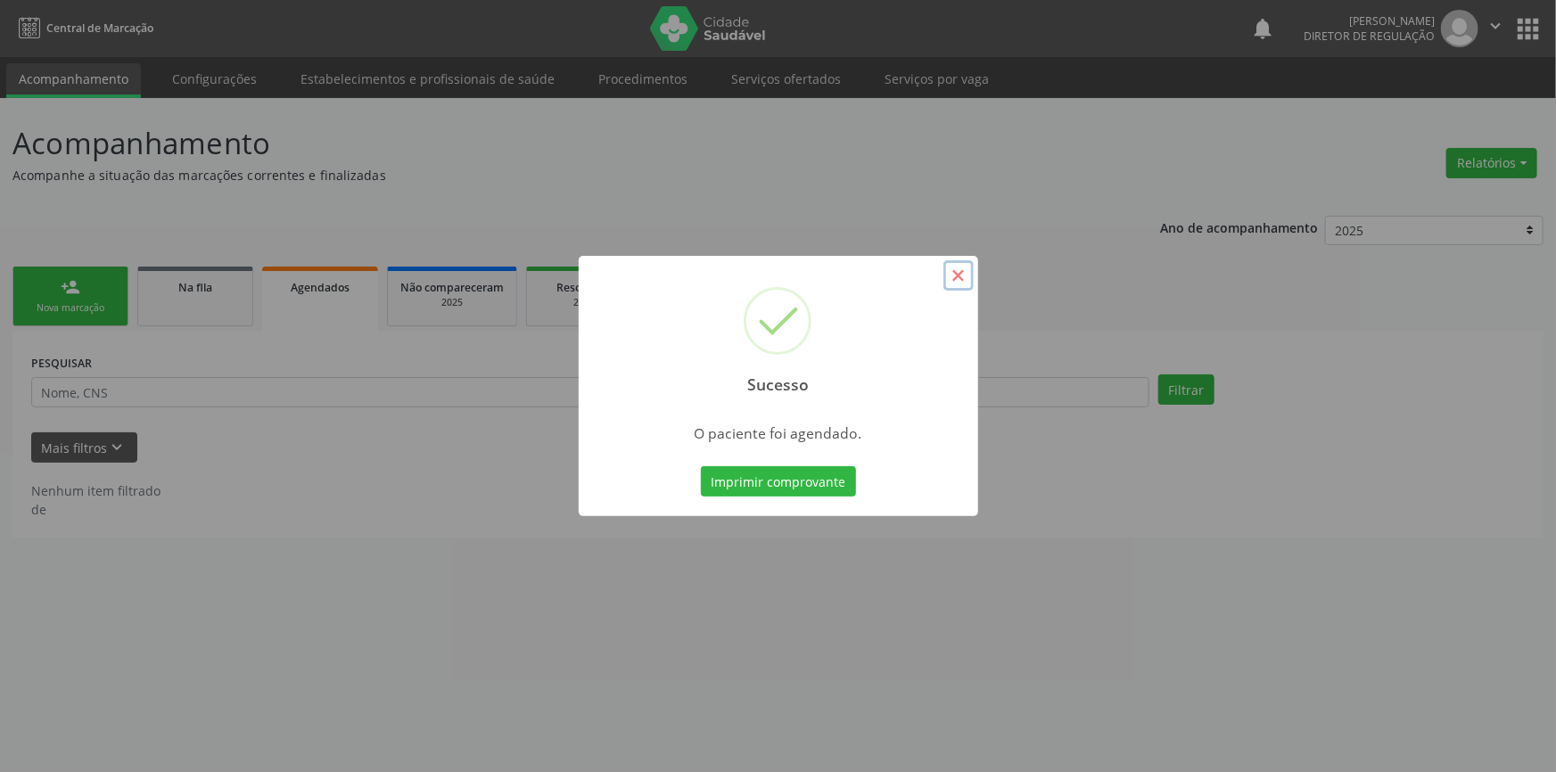
click at [963, 268] on button "×" at bounding box center [958, 275] width 30 height 30
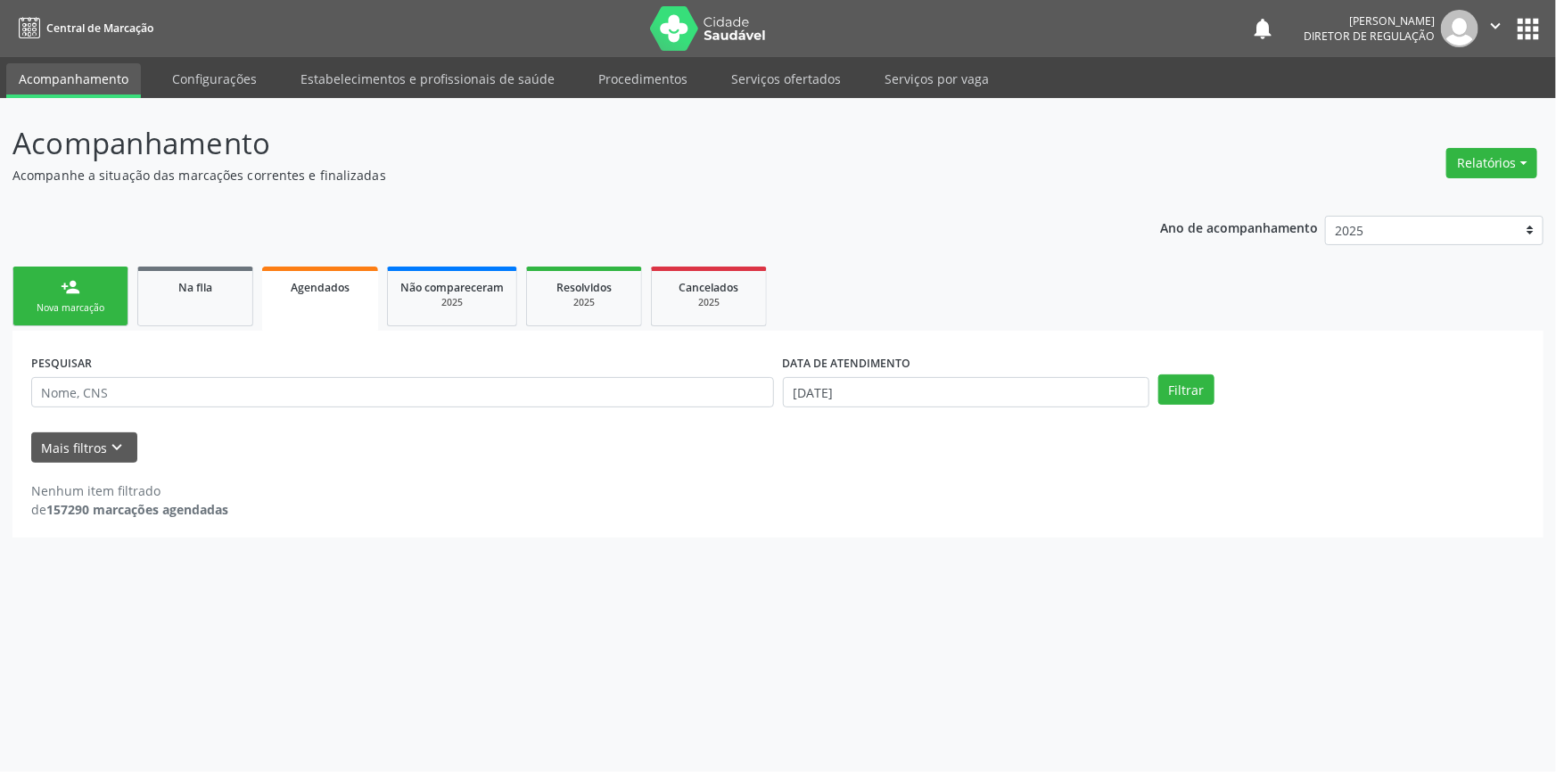
click at [290, 298] on link "Agendados" at bounding box center [320, 299] width 116 height 64
click at [878, 388] on input "[DATE]" at bounding box center [966, 392] width 366 height 30
click at [800, 440] on div "Dom Seg Ter Qua Qui Sex Sáb" at bounding box center [914, 451] width 275 height 25
click at [798, 429] on span at bounding box center [792, 423] width 30 height 30
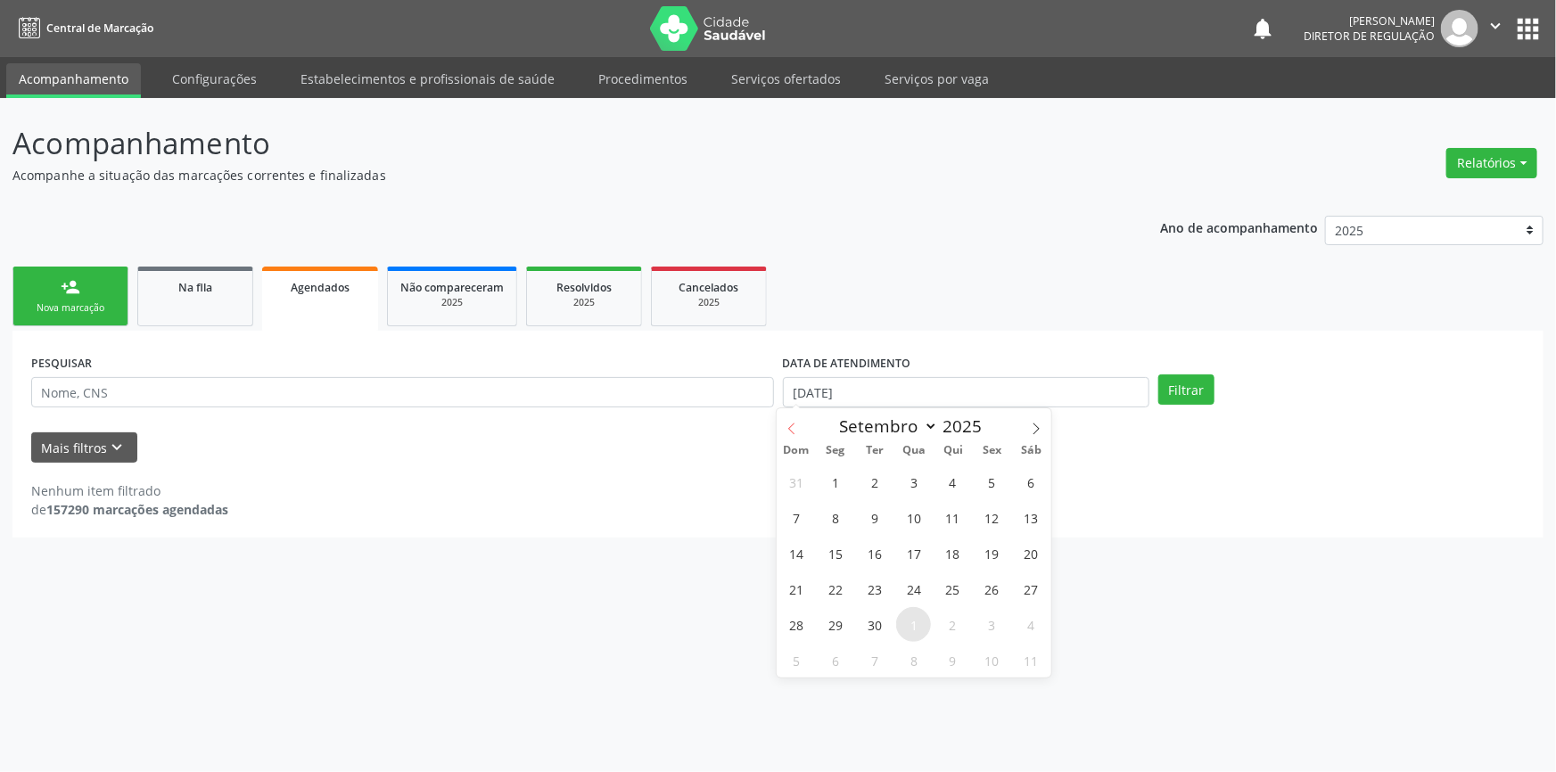
select select "7"
click at [990, 484] on span "1" at bounding box center [992, 482] width 35 height 35
type input "01/[DATE]"
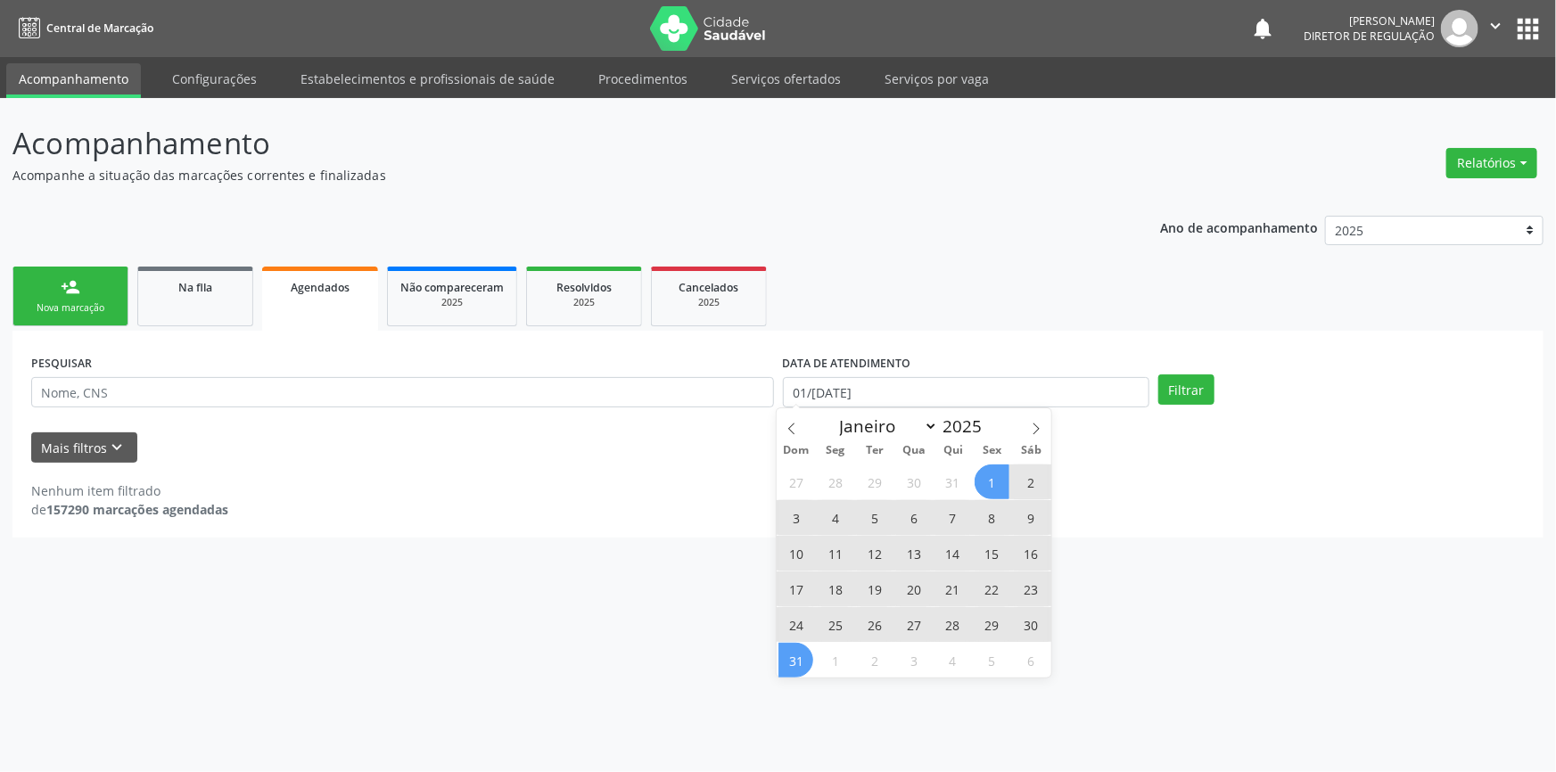
click at [789, 662] on span "31" at bounding box center [795, 660] width 35 height 35
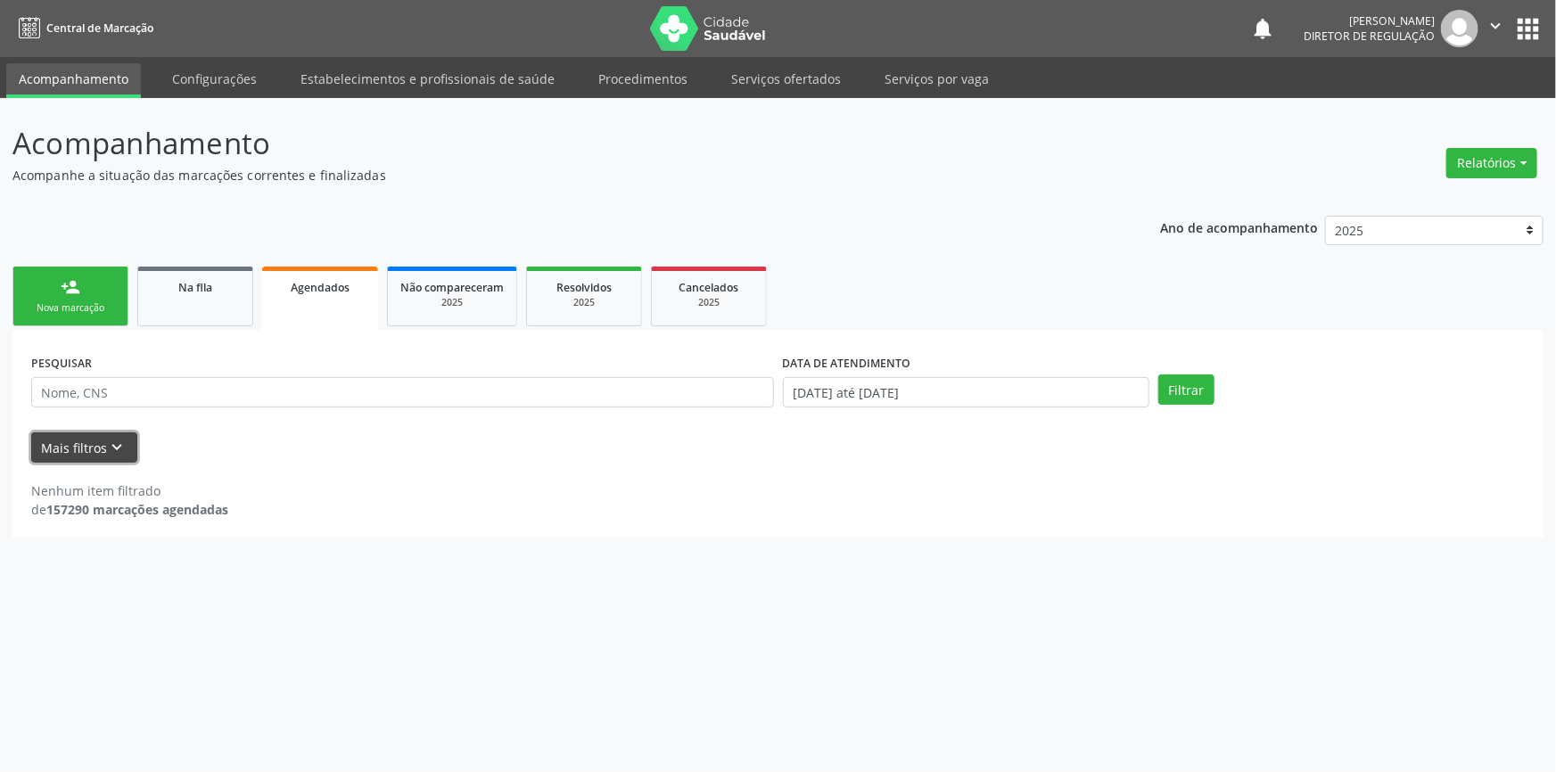
click at [78, 454] on button "Mais filtros keyboard_arrow_down" at bounding box center [84, 447] width 106 height 31
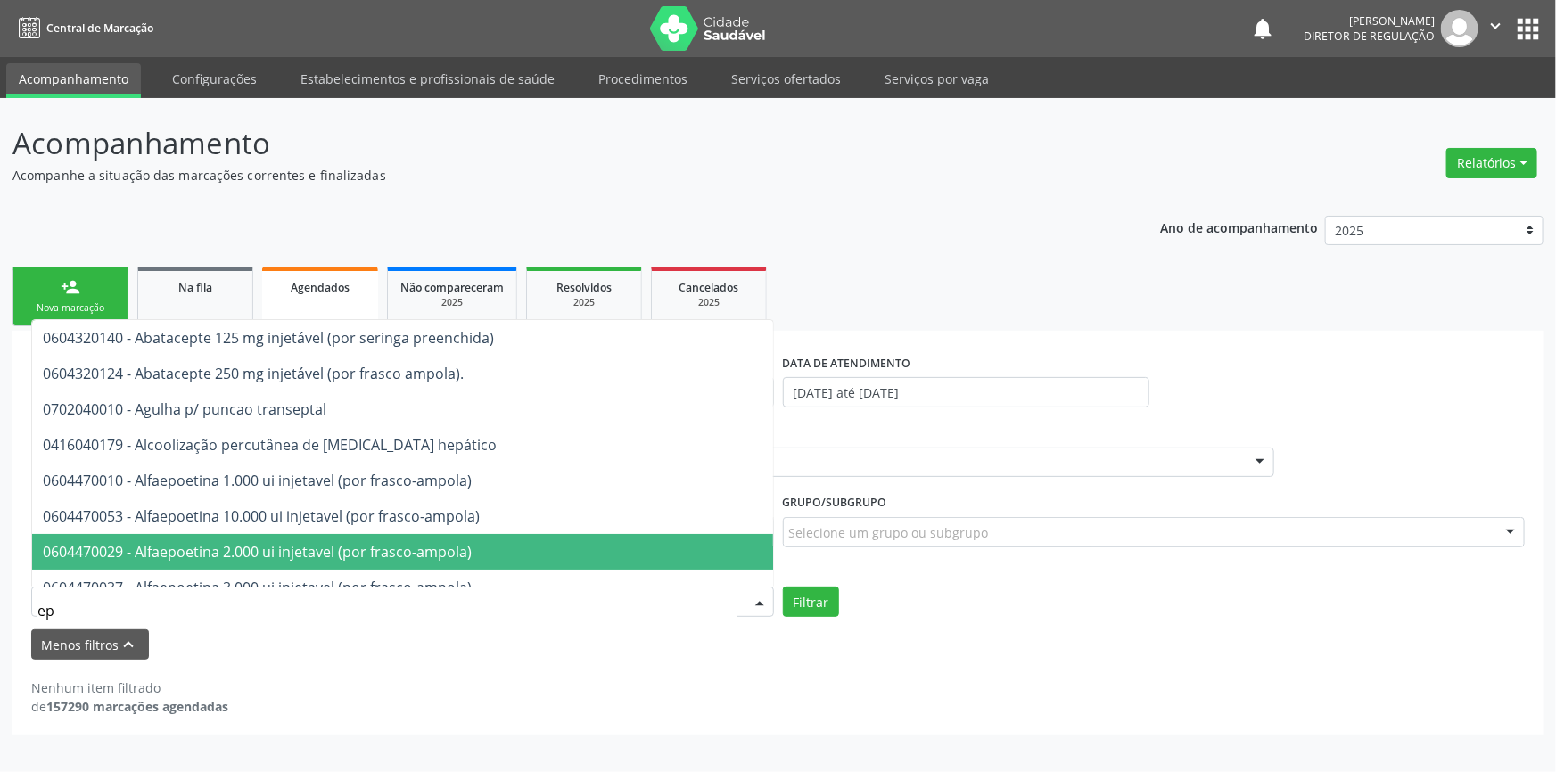
type input "e"
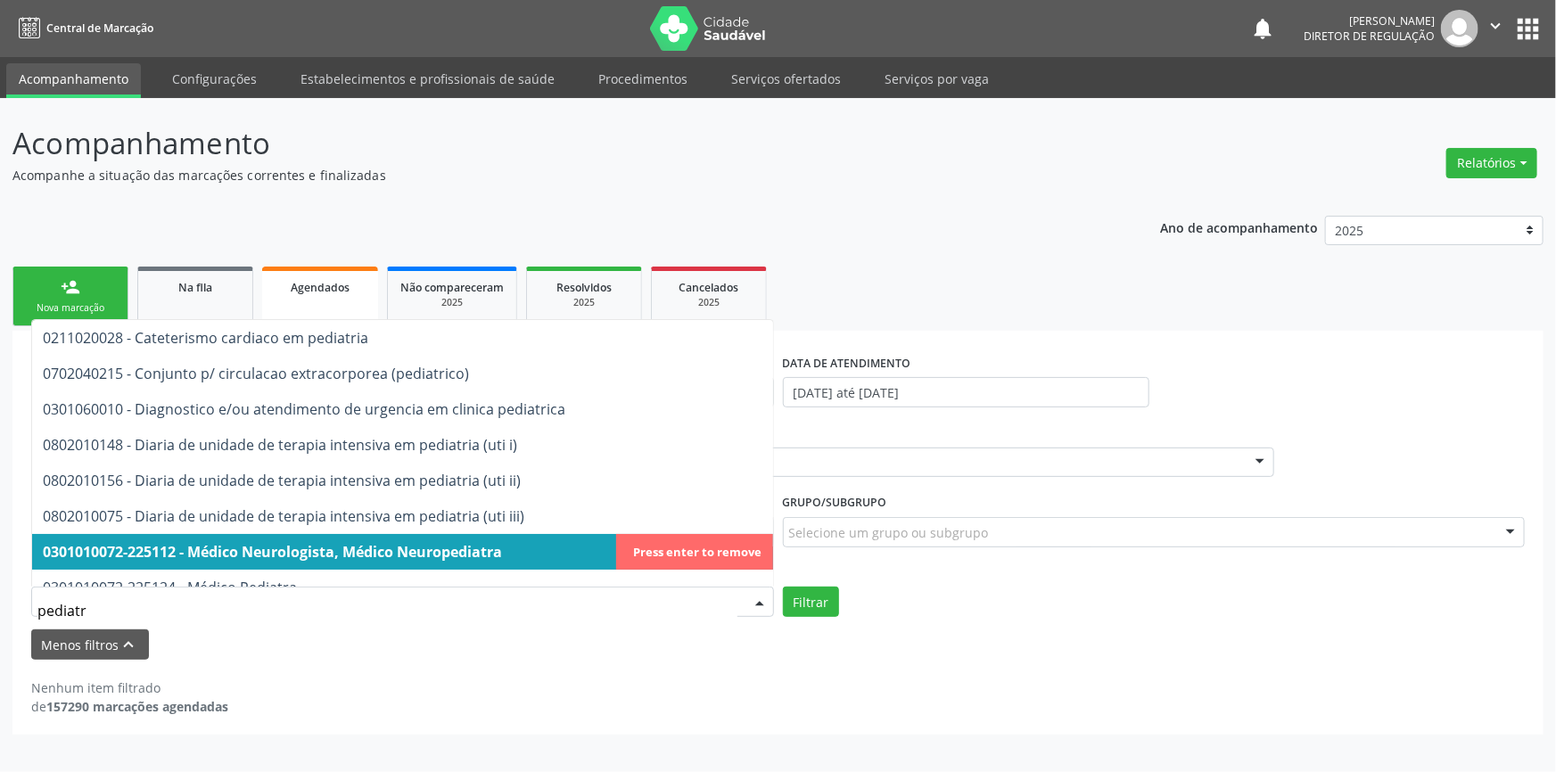
type input "pediatra"
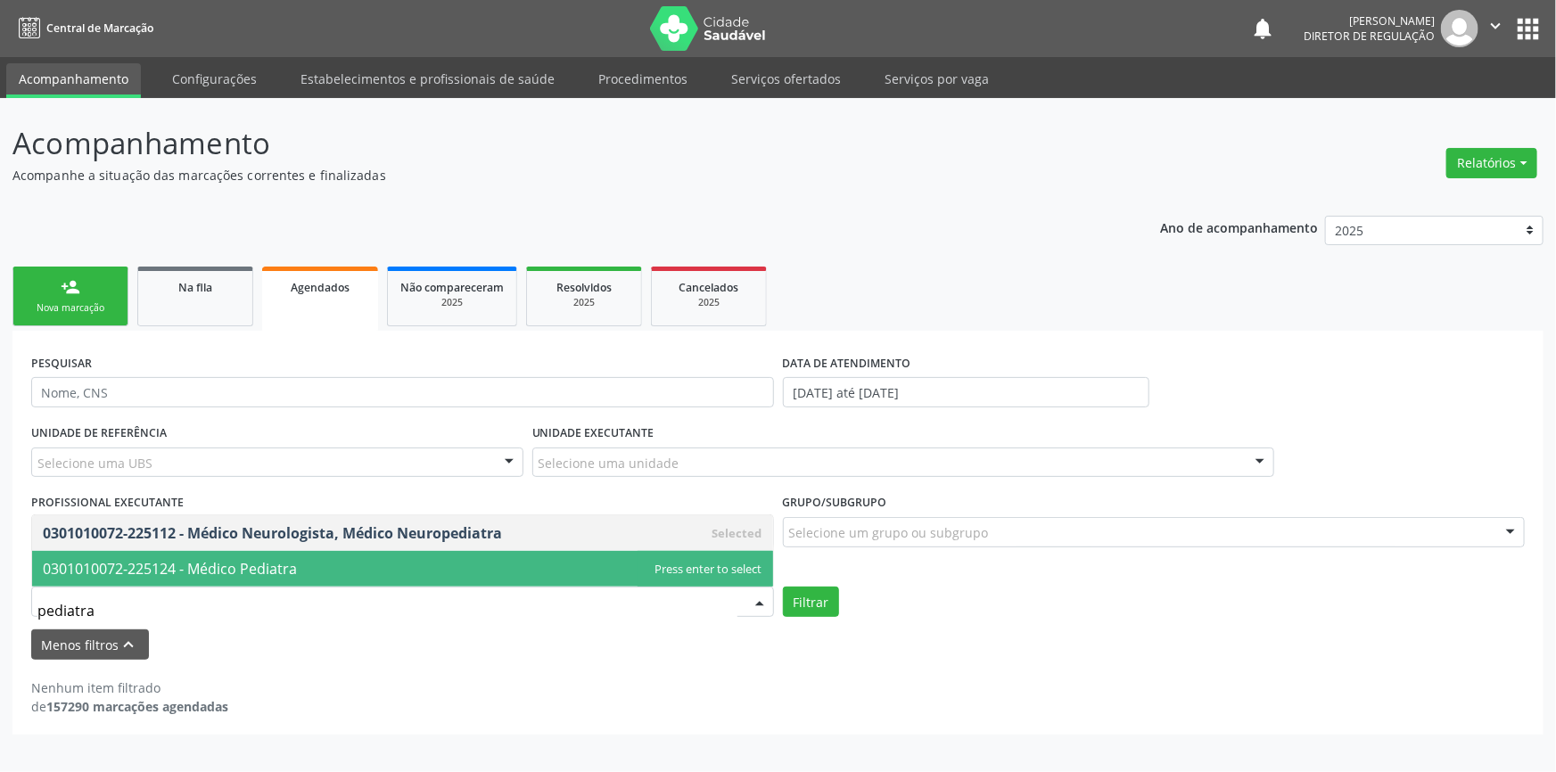
click at [321, 561] on span "0301010072-225124 - Médico Pediatra" at bounding box center [402, 569] width 741 height 36
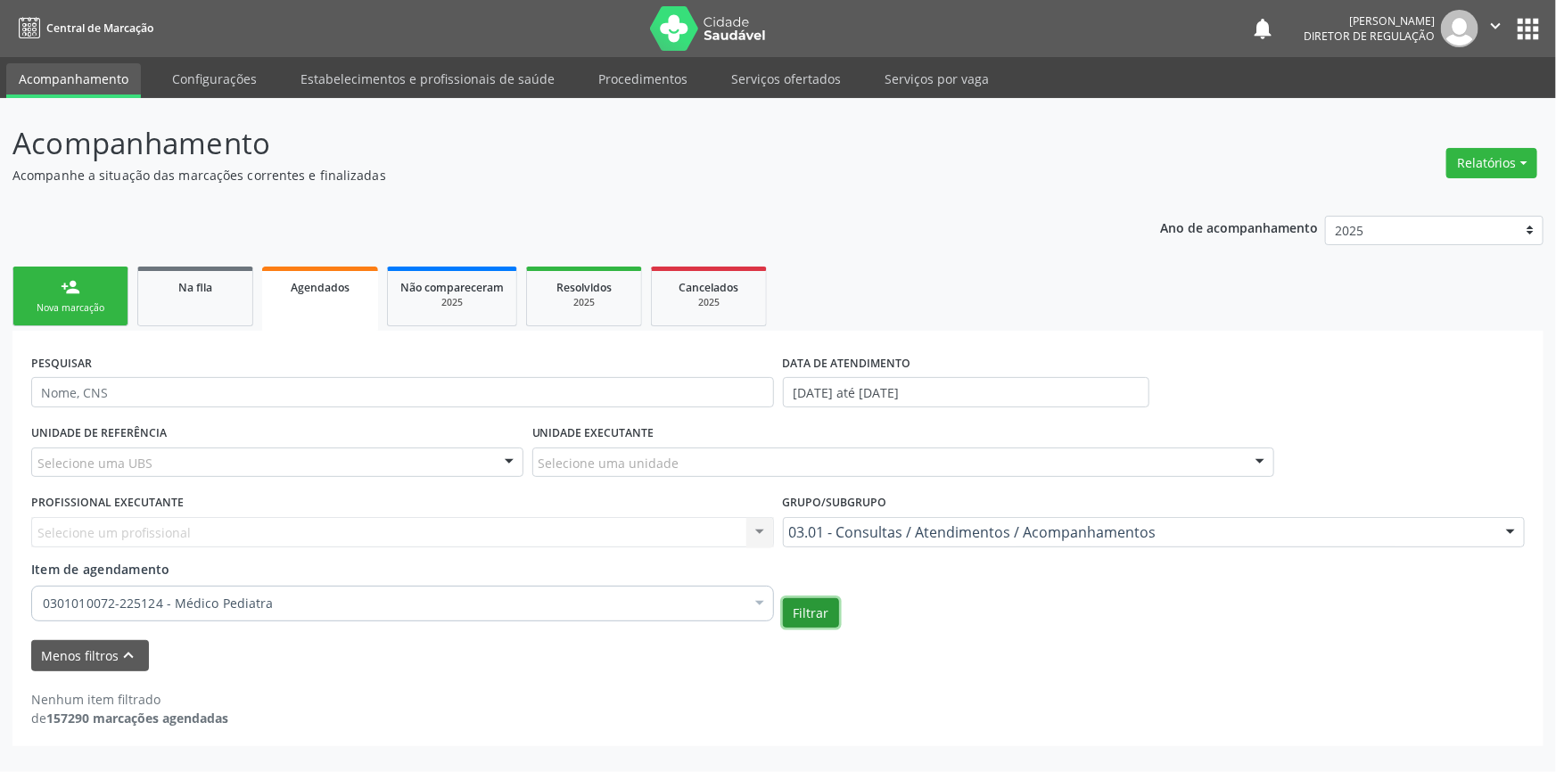
click at [794, 607] on button "Filtrar" at bounding box center [811, 613] width 56 height 30
